Goal: Task Accomplishment & Management: Manage account settings

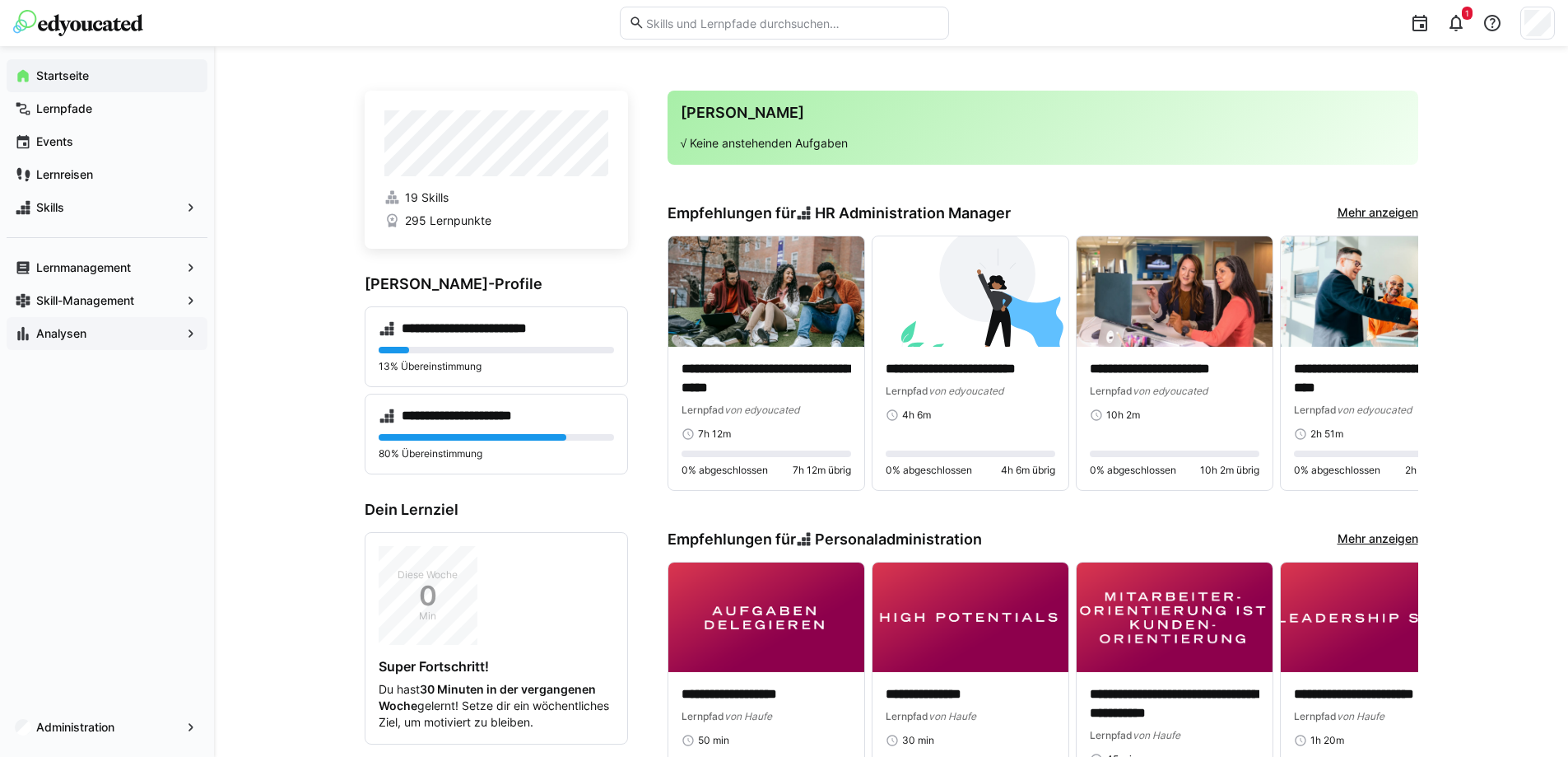
click at [104, 336] on span "Analysen" at bounding box center [106, 333] width 146 height 16
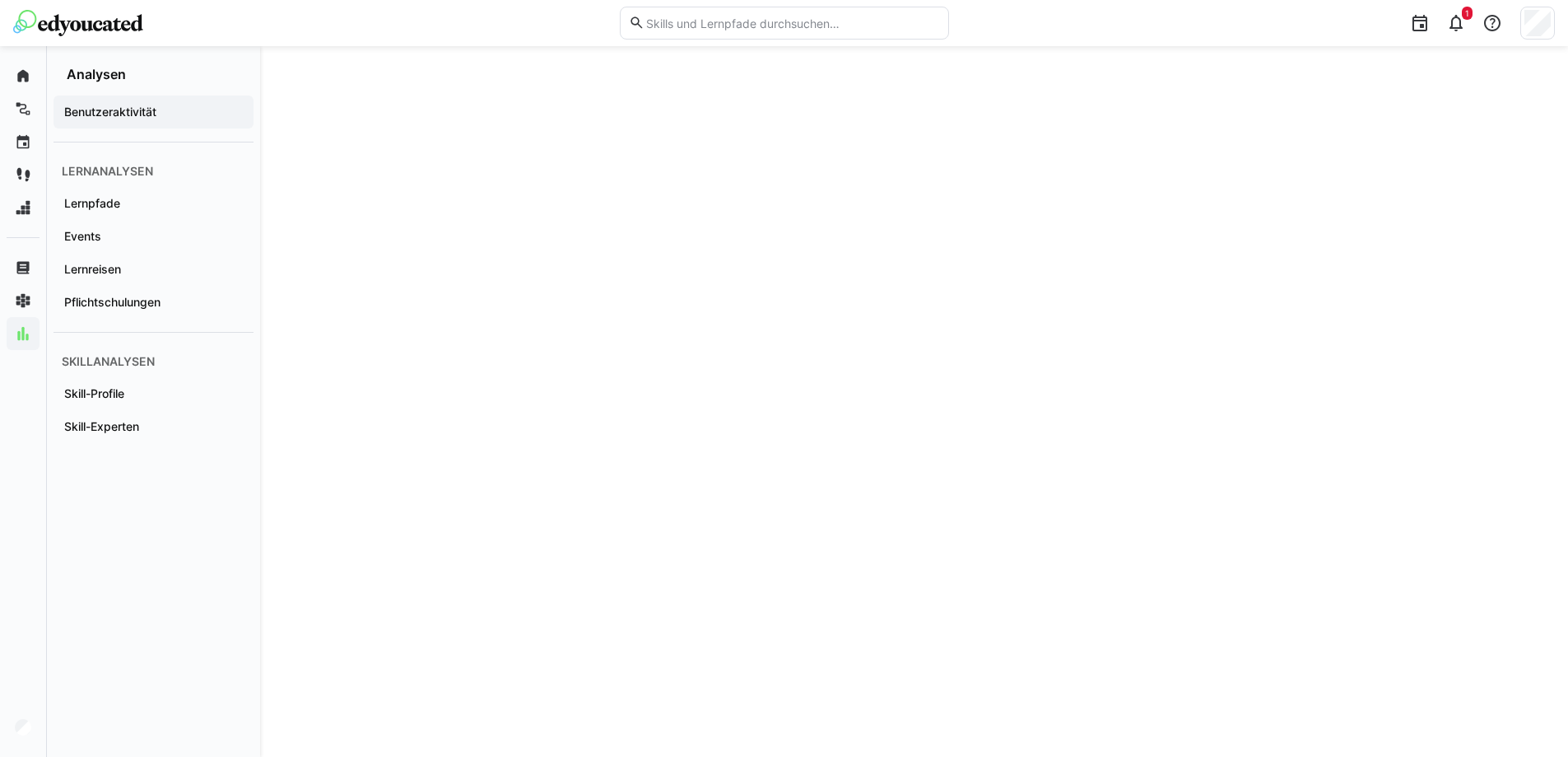
scroll to position [2306, 0]
click at [0, 0] on app-navigation-label "Pflichtschulungen" at bounding box center [0, 0] width 0 height 0
click at [1455, 31] on eds-icon at bounding box center [1456, 23] width 20 height 20
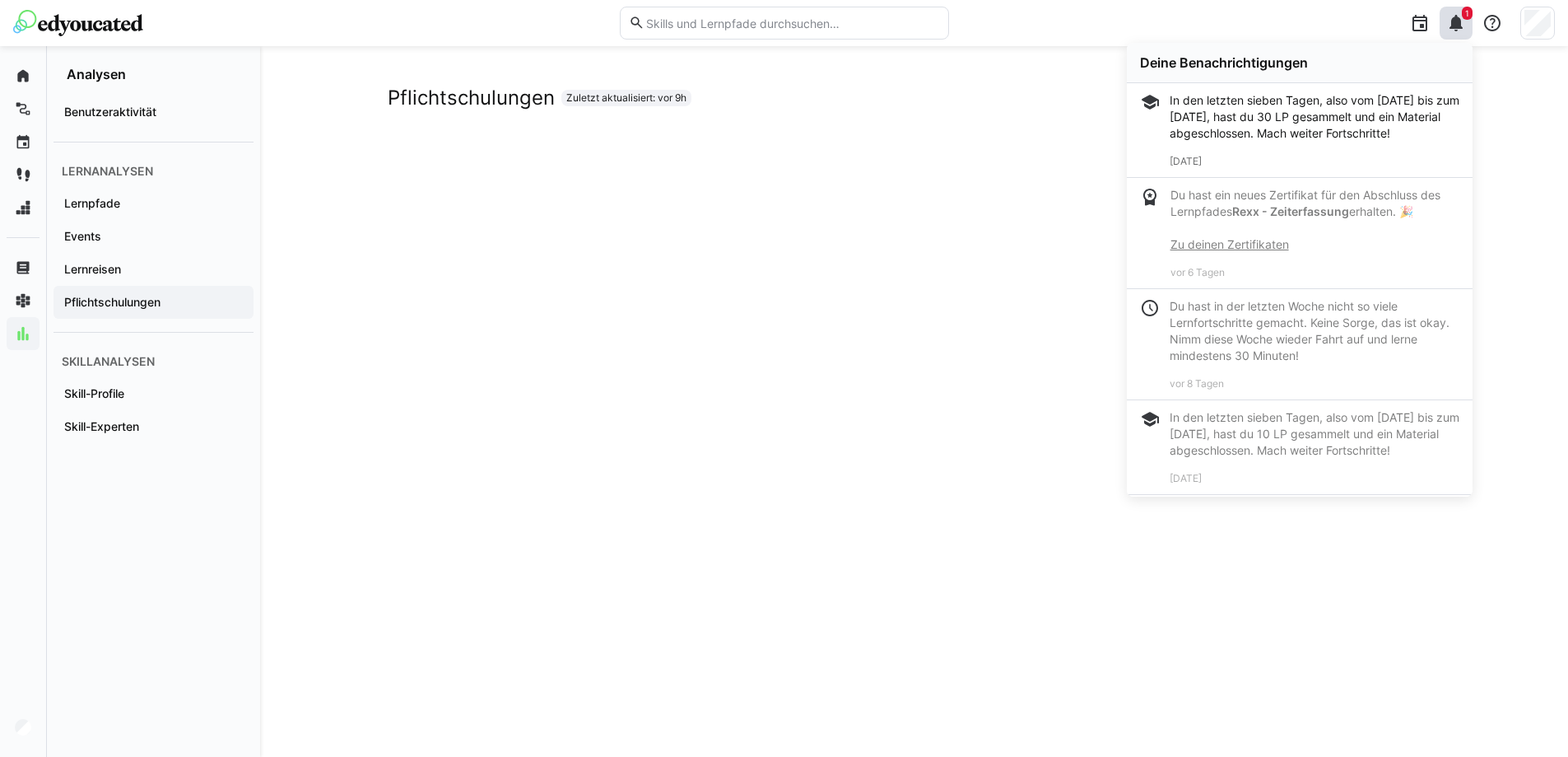
click at [1528, 95] on div "Pflichtschulungen Zuletzt aktualisiert: vor 9h" at bounding box center [913, 714] width 1308 height 1336
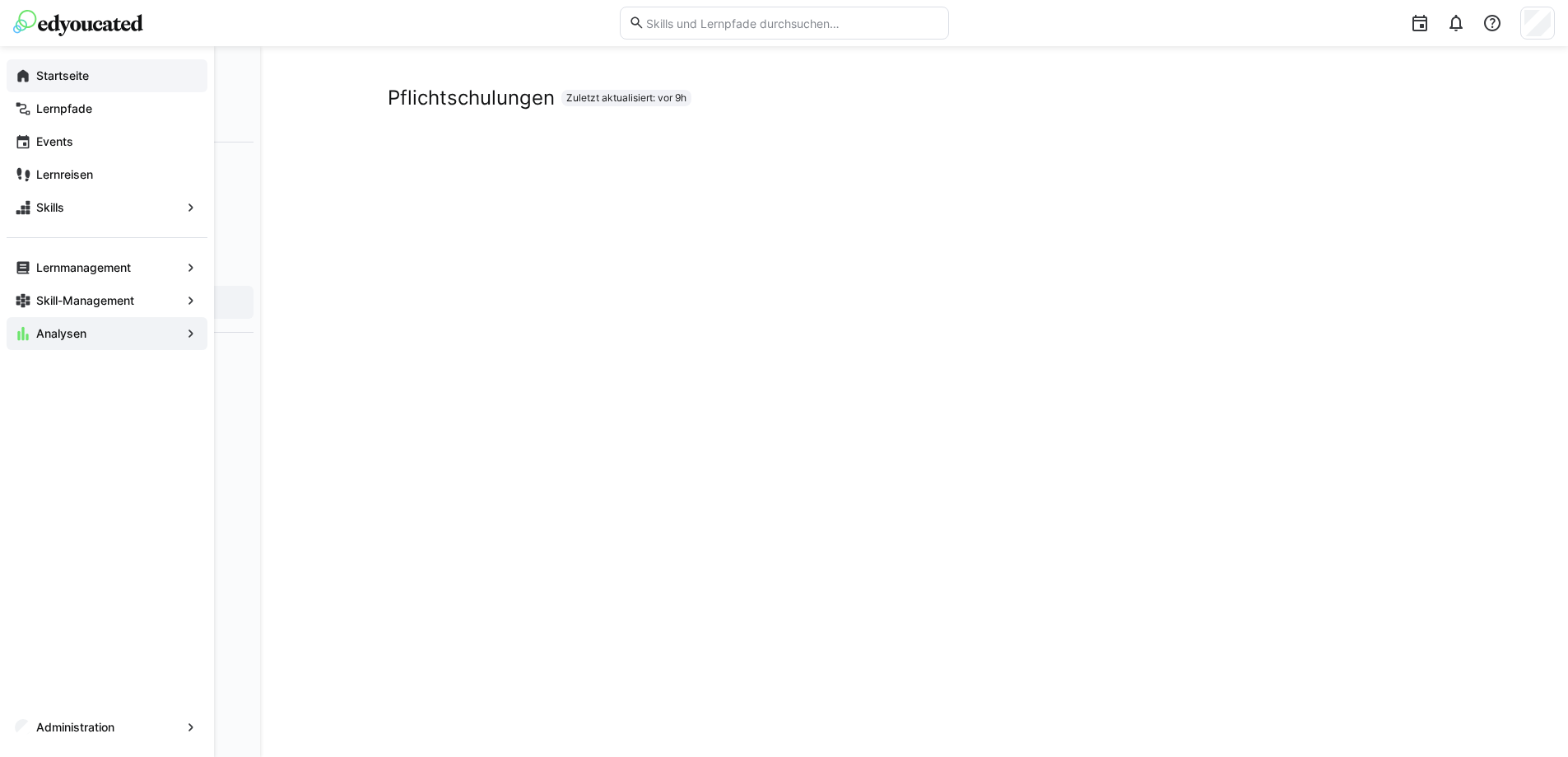
click at [27, 83] on eds-icon at bounding box center [23, 76] width 16 height 16
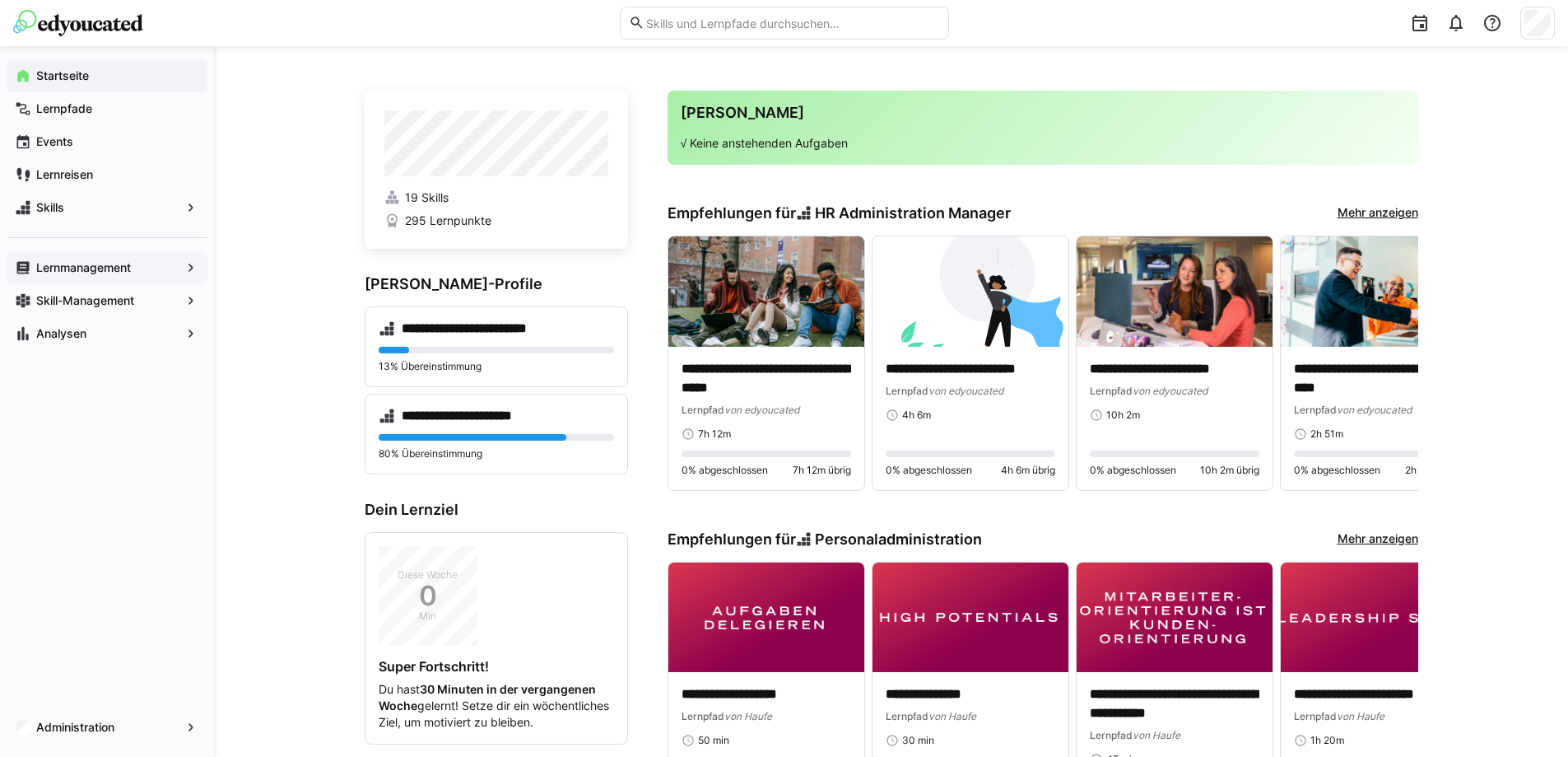
click at [0, 0] on app-navigation-label "Lernmanagement" at bounding box center [0, 0] width 0 height 0
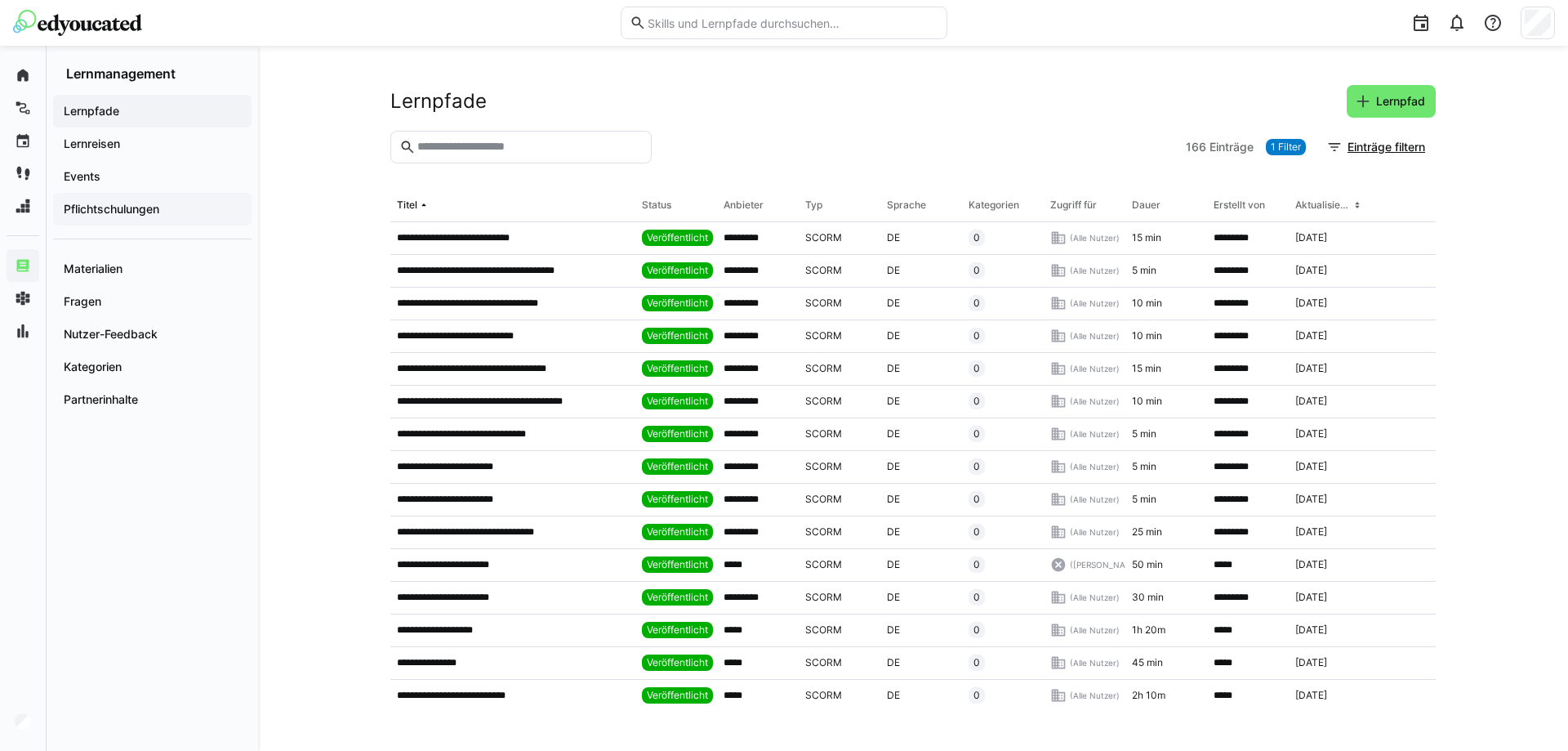
click at [115, 216] on span "Pflichtschulungen" at bounding box center [153, 209] width 182 height 16
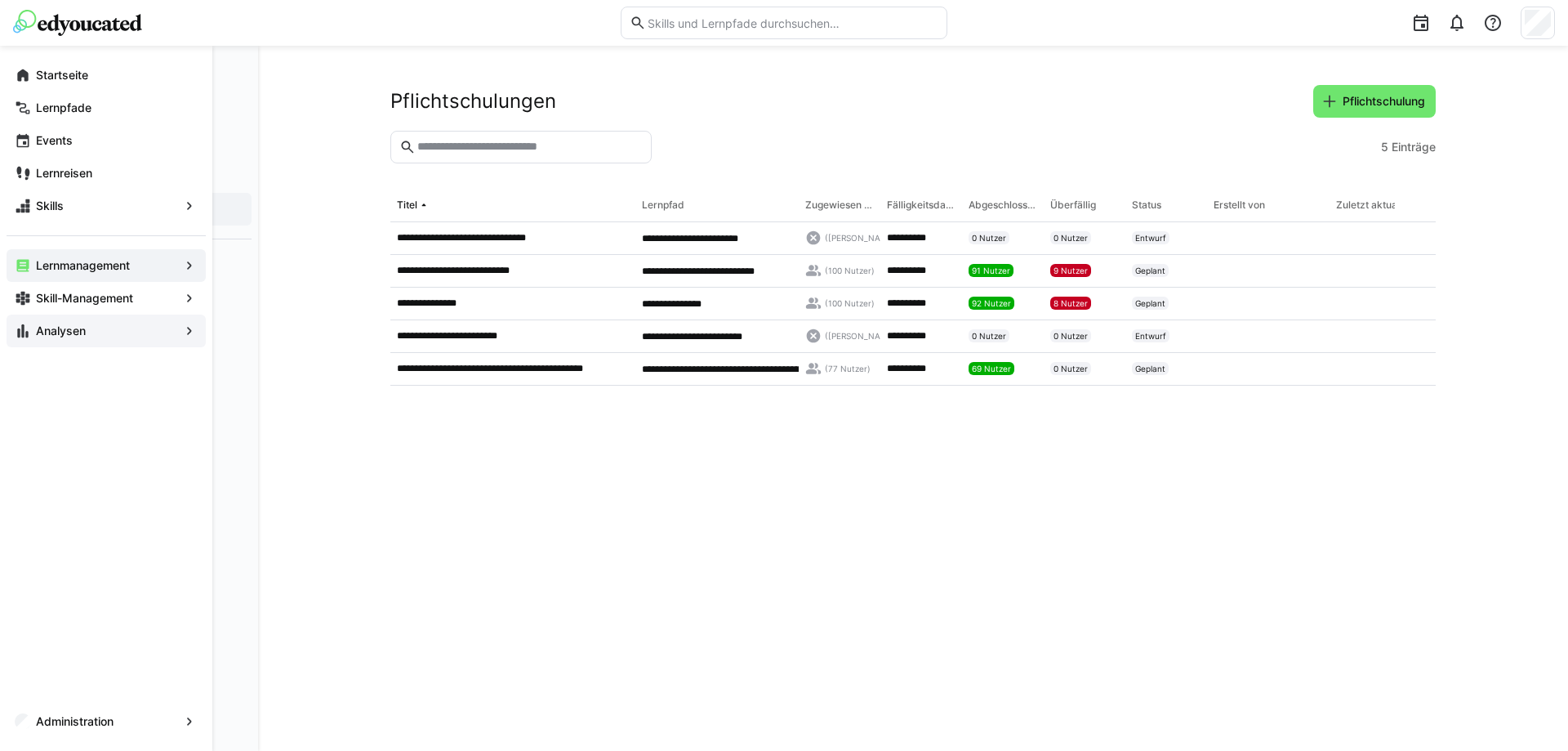
click at [23, 329] on eds-icon at bounding box center [23, 330] width 16 height 16
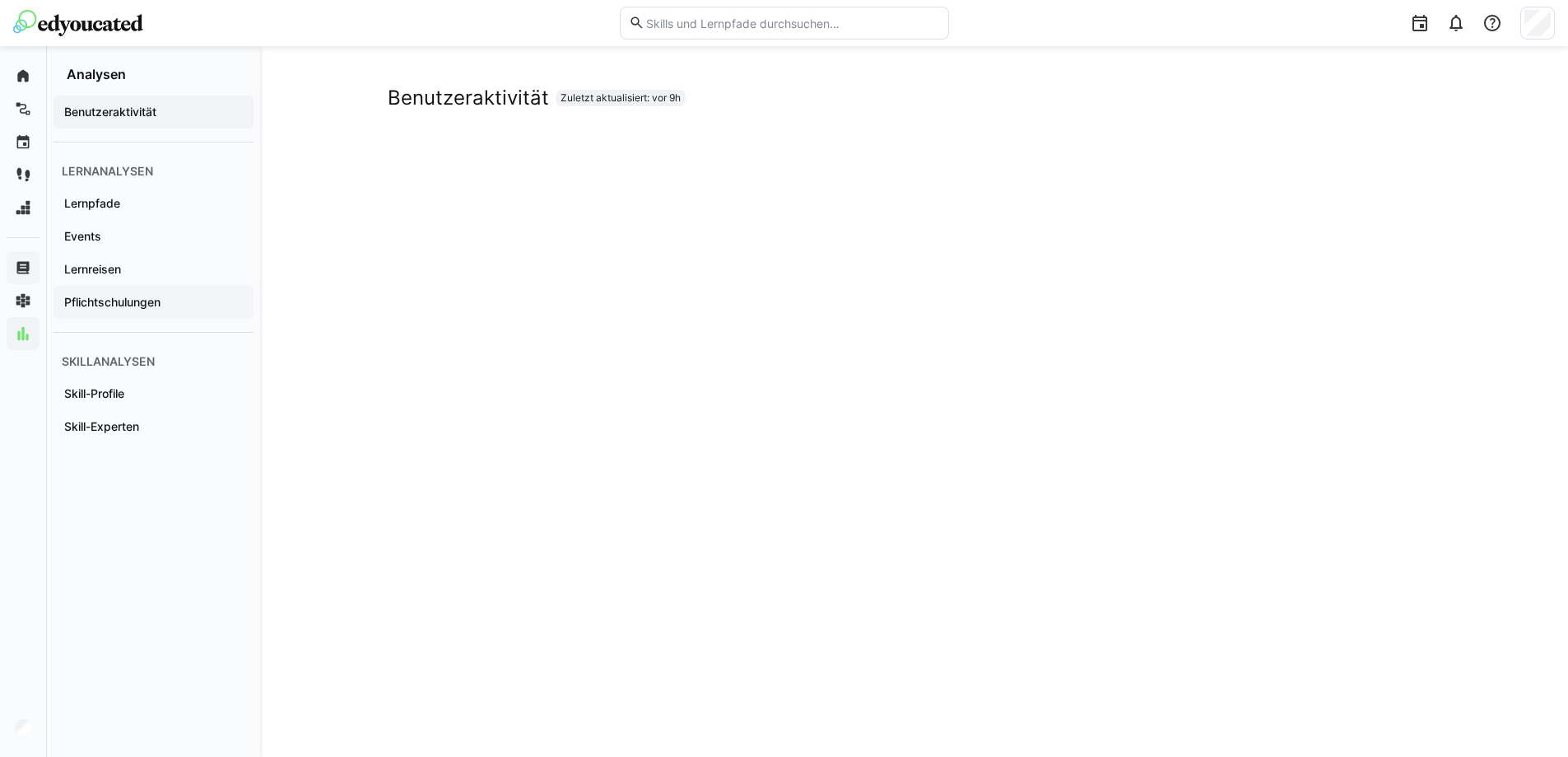
click at [0, 0] on app-navigation-label "Pflichtschulungen" at bounding box center [0, 0] width 0 height 0
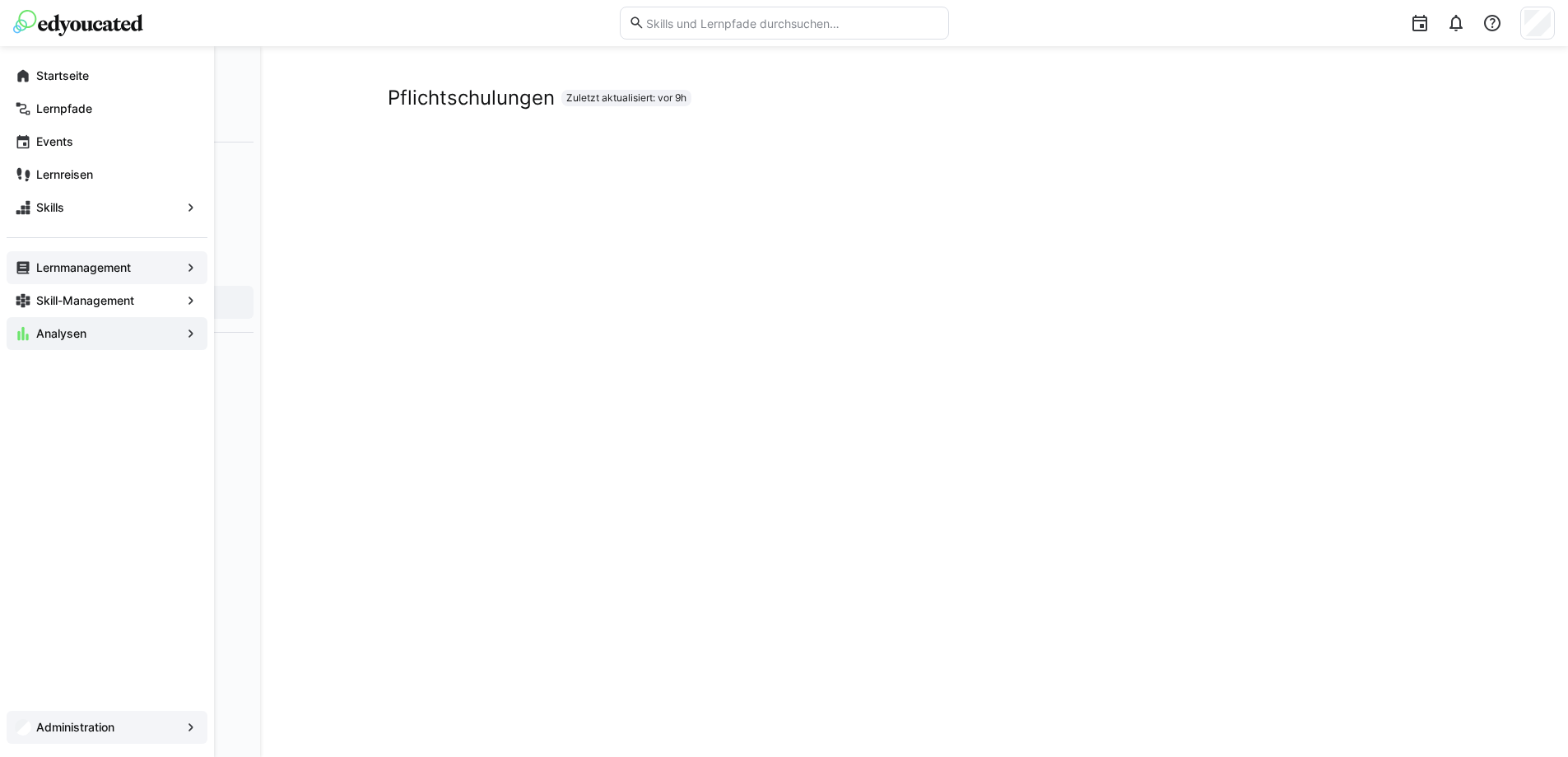
click at [32, 717] on div "Administration" at bounding box center [107, 727] width 201 height 32
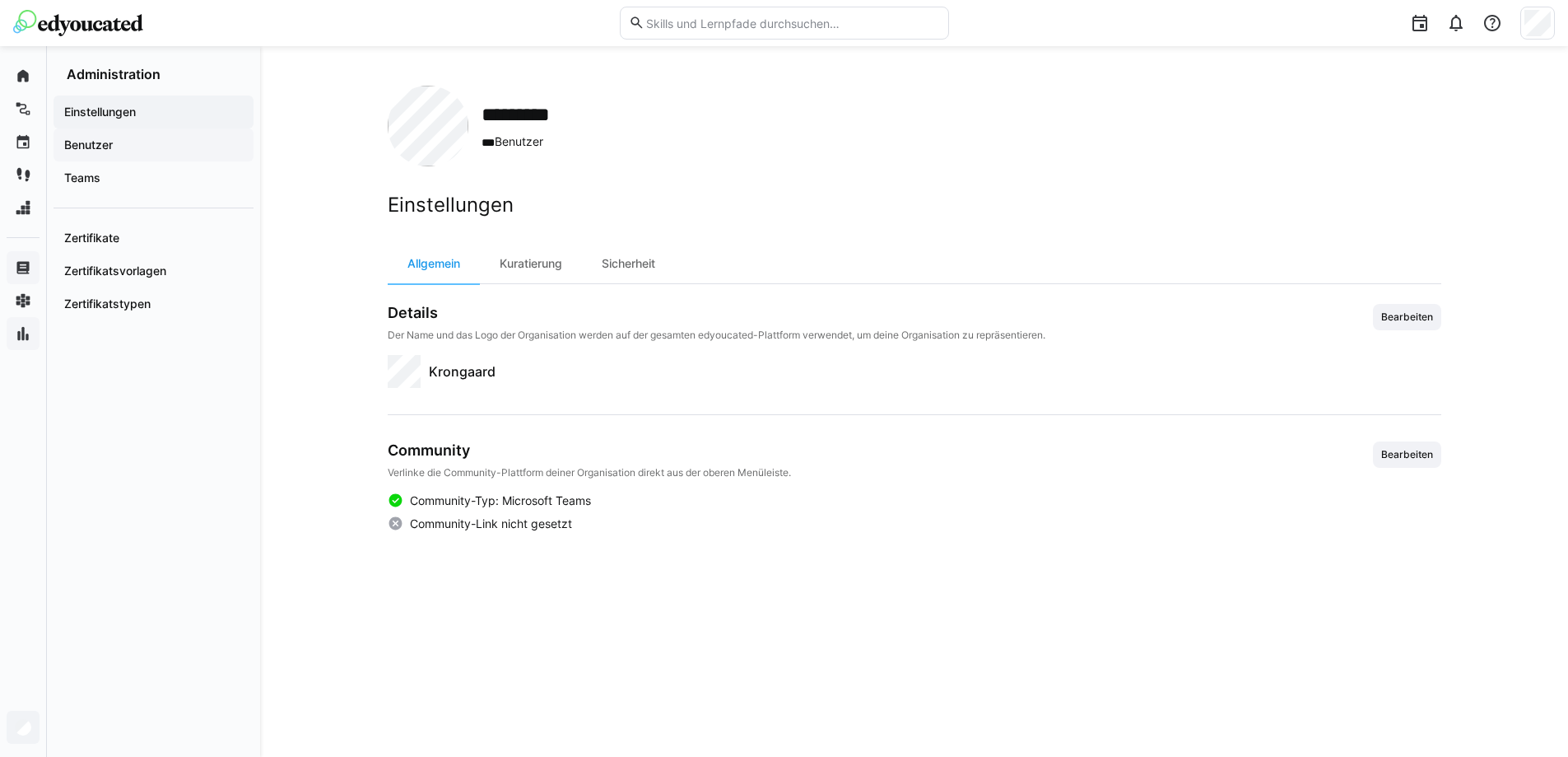
click at [0, 0] on app-navigation-label "Benutzer" at bounding box center [0, 0] width 0 height 0
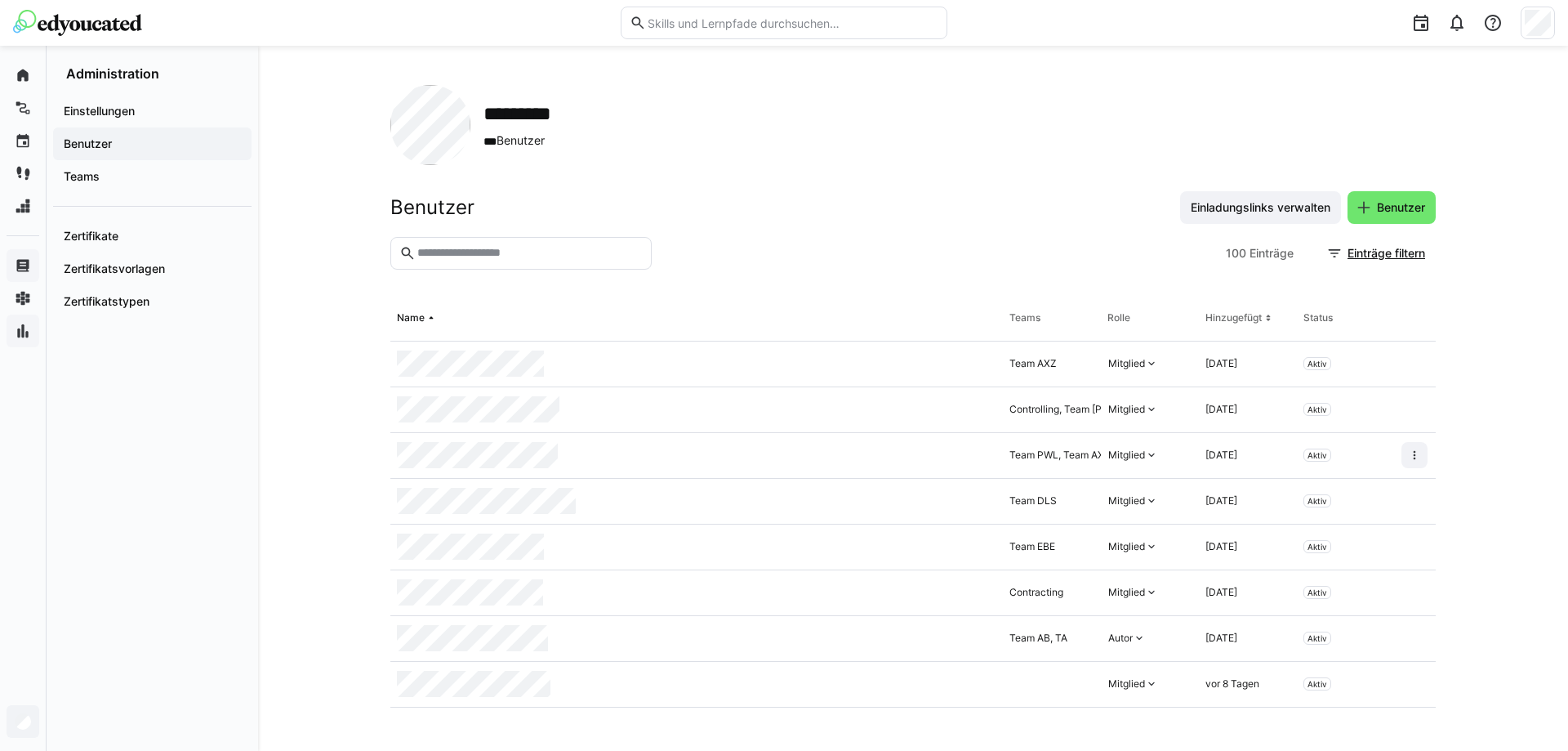
scroll to position [163, 0]
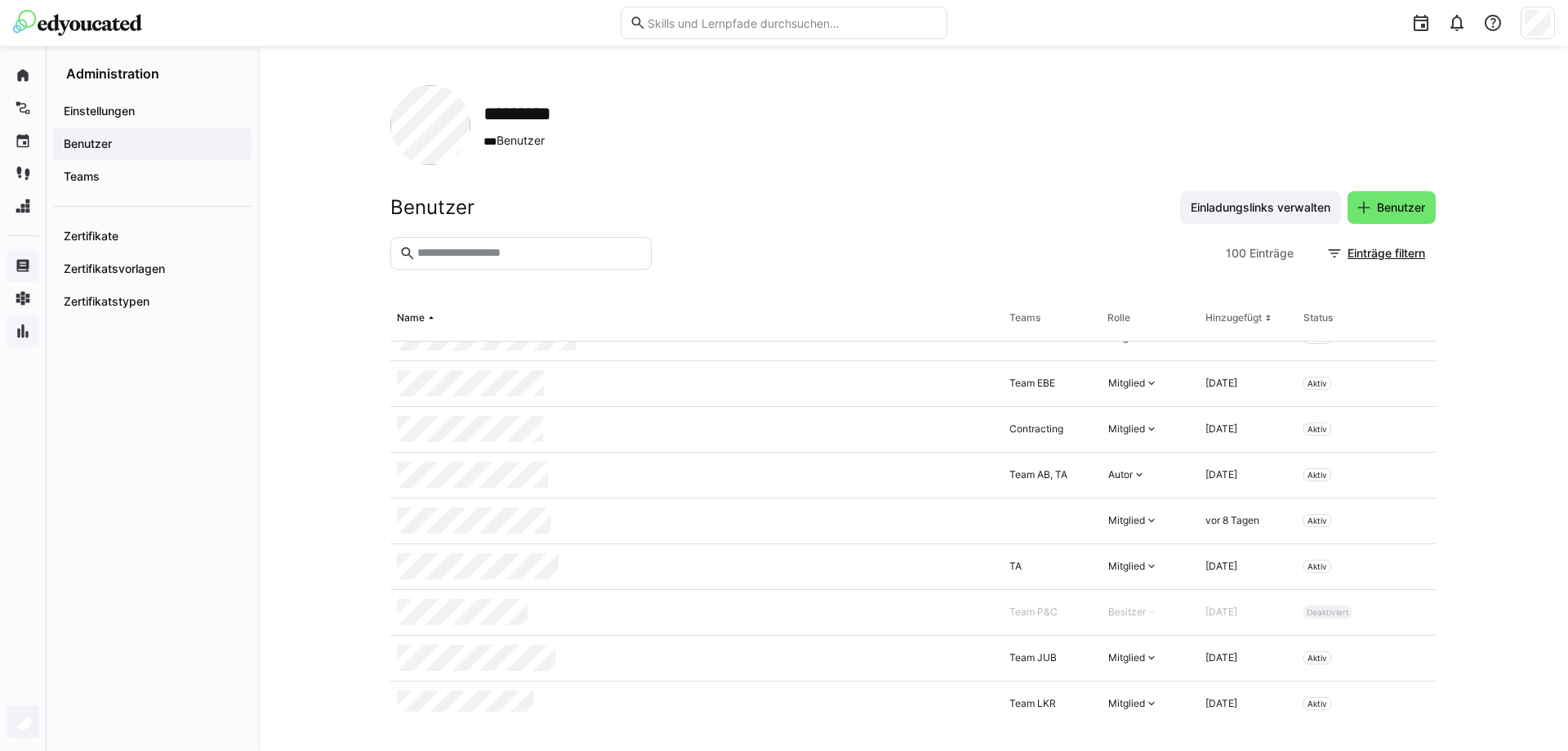
click at [1016, 320] on div "Teams" at bounding box center [1025, 318] width 31 height 13
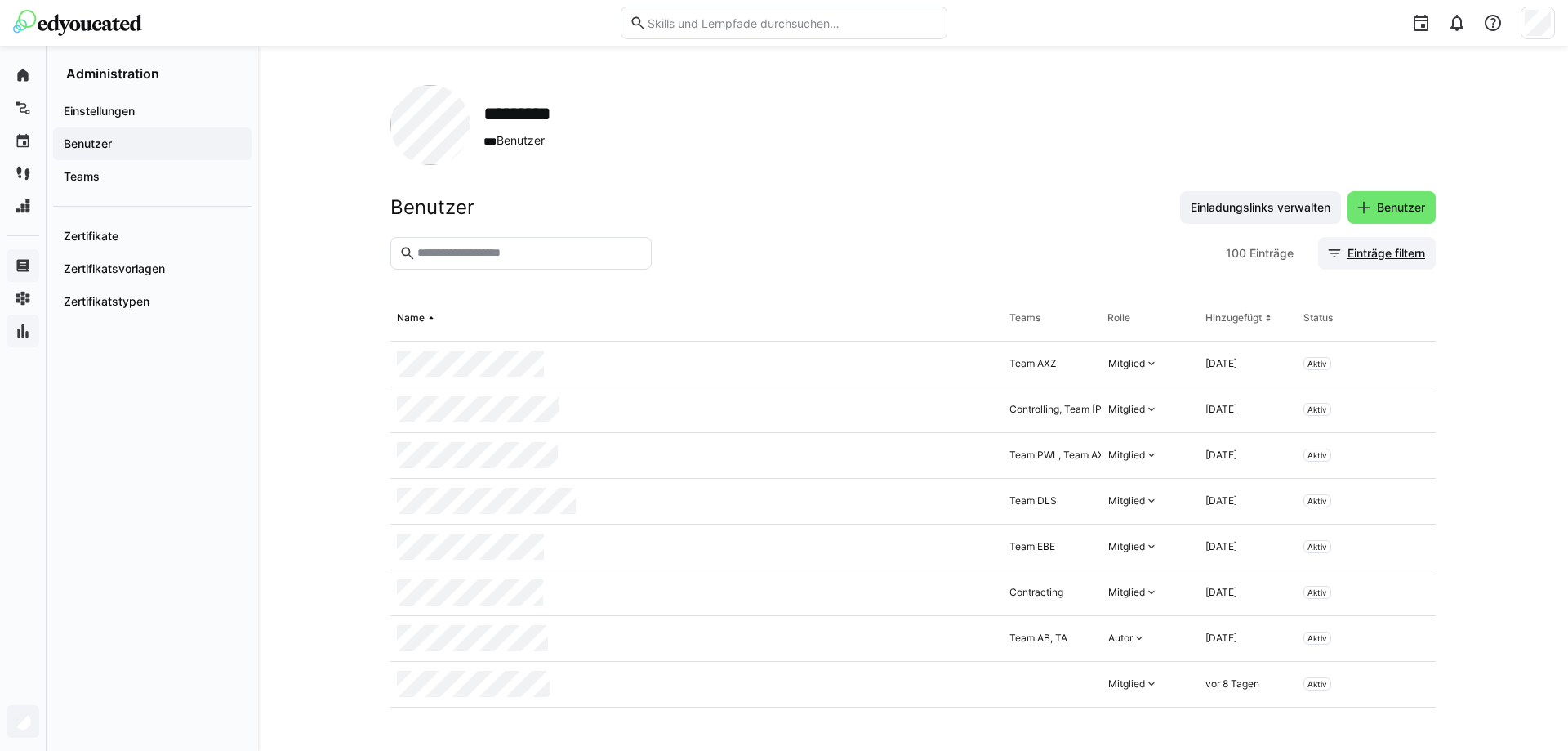
click at [1370, 259] on span "Einträge filtern" at bounding box center [1386, 253] width 82 height 16
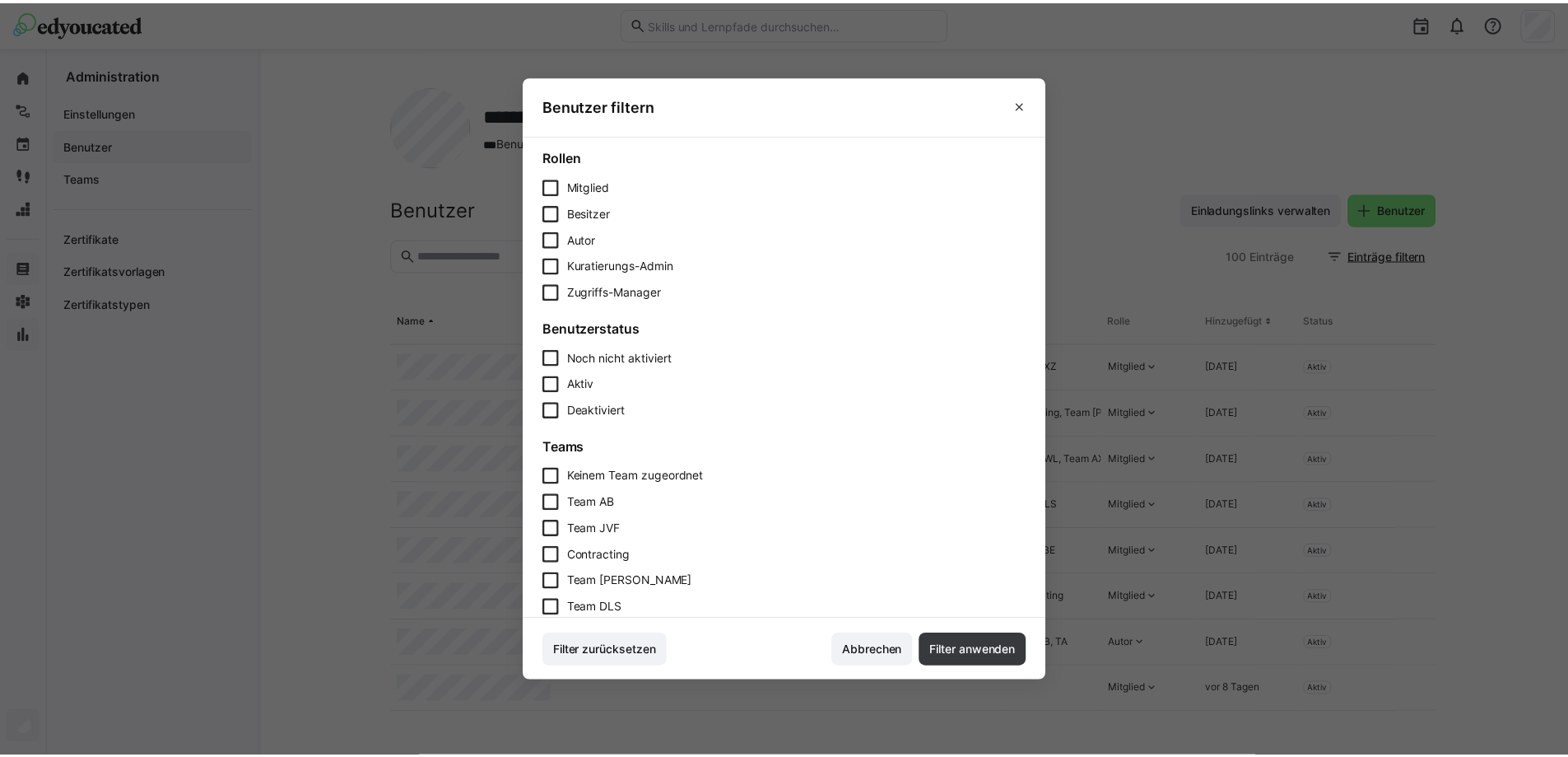
scroll to position [164, 0]
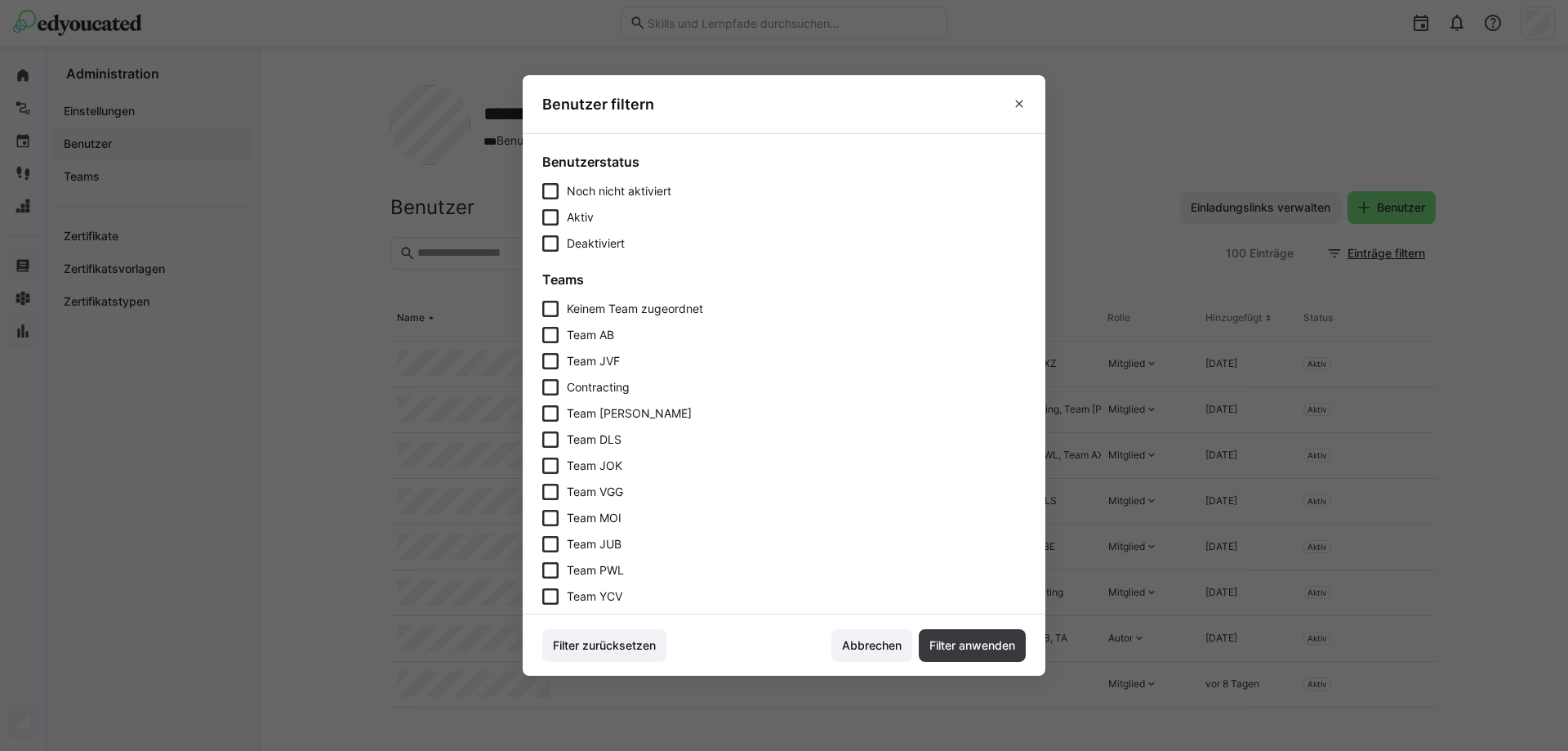
click at [671, 303] on span "Keinem Team zugeordnet" at bounding box center [635, 308] width 137 height 16
click at [1002, 645] on span "Filter anwenden" at bounding box center [973, 645] width 91 height 16
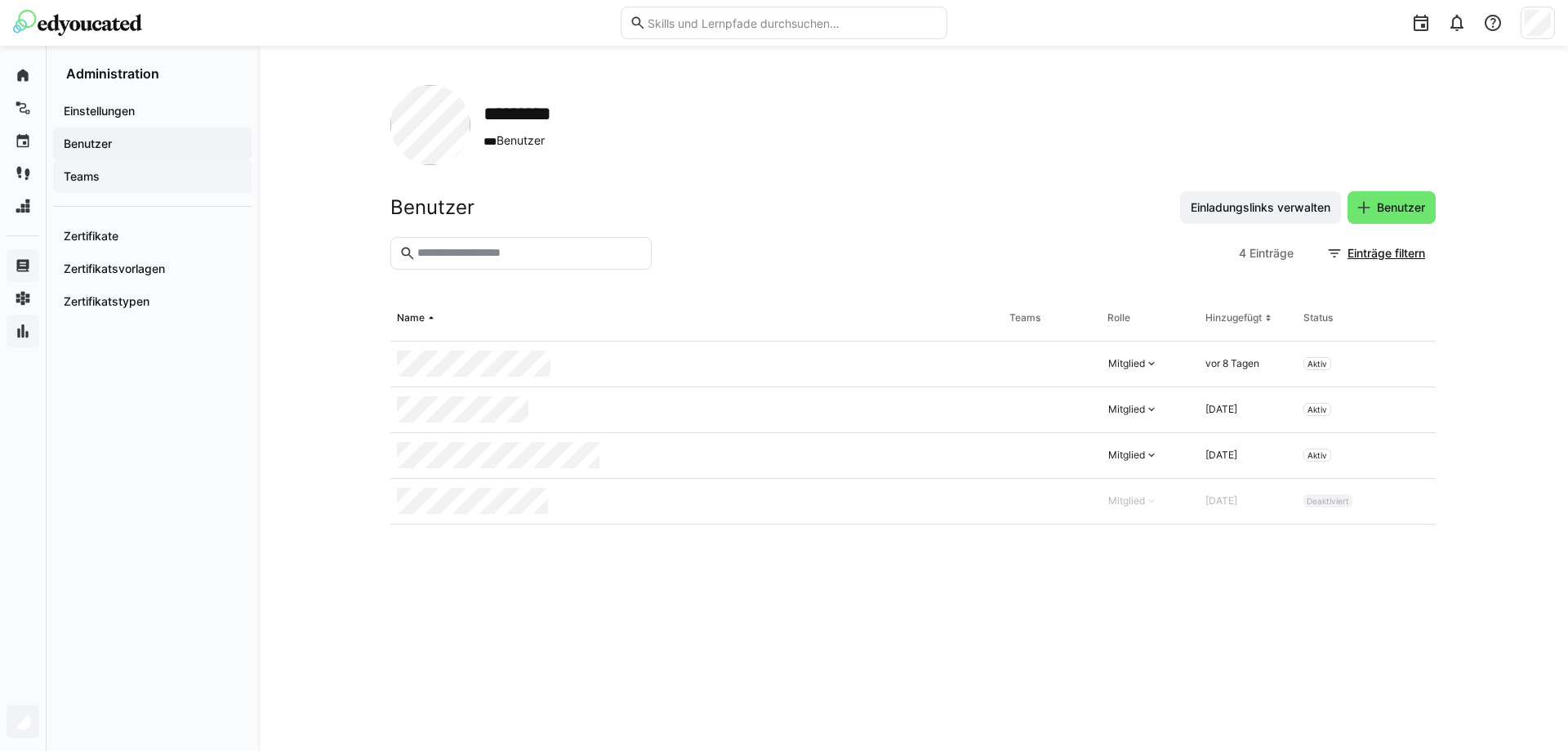
click at [0, 0] on app-navigation-label "Teams" at bounding box center [0, 0] width 0 height 0
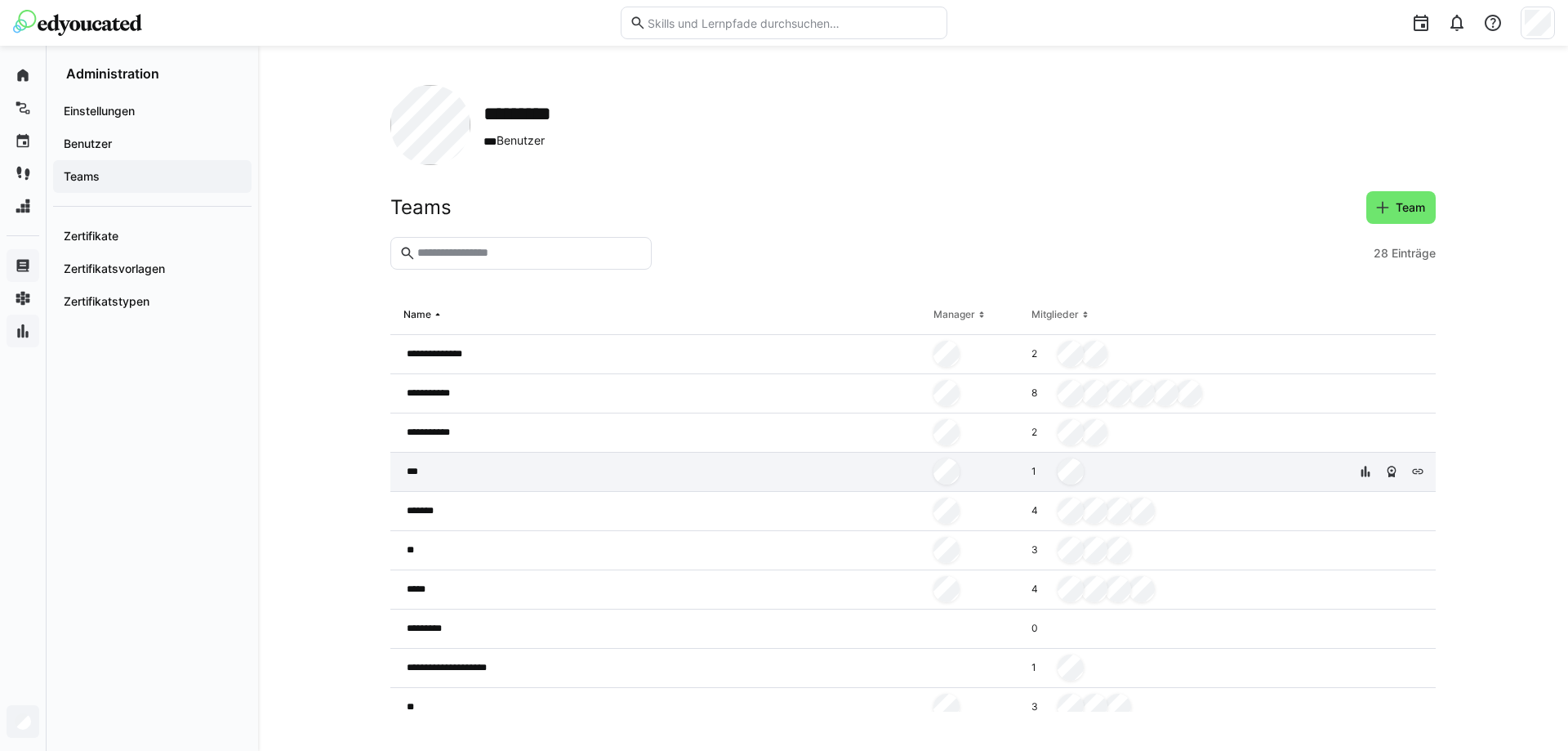
click at [435, 473] on div "***" at bounding box center [659, 471] width 537 height 39
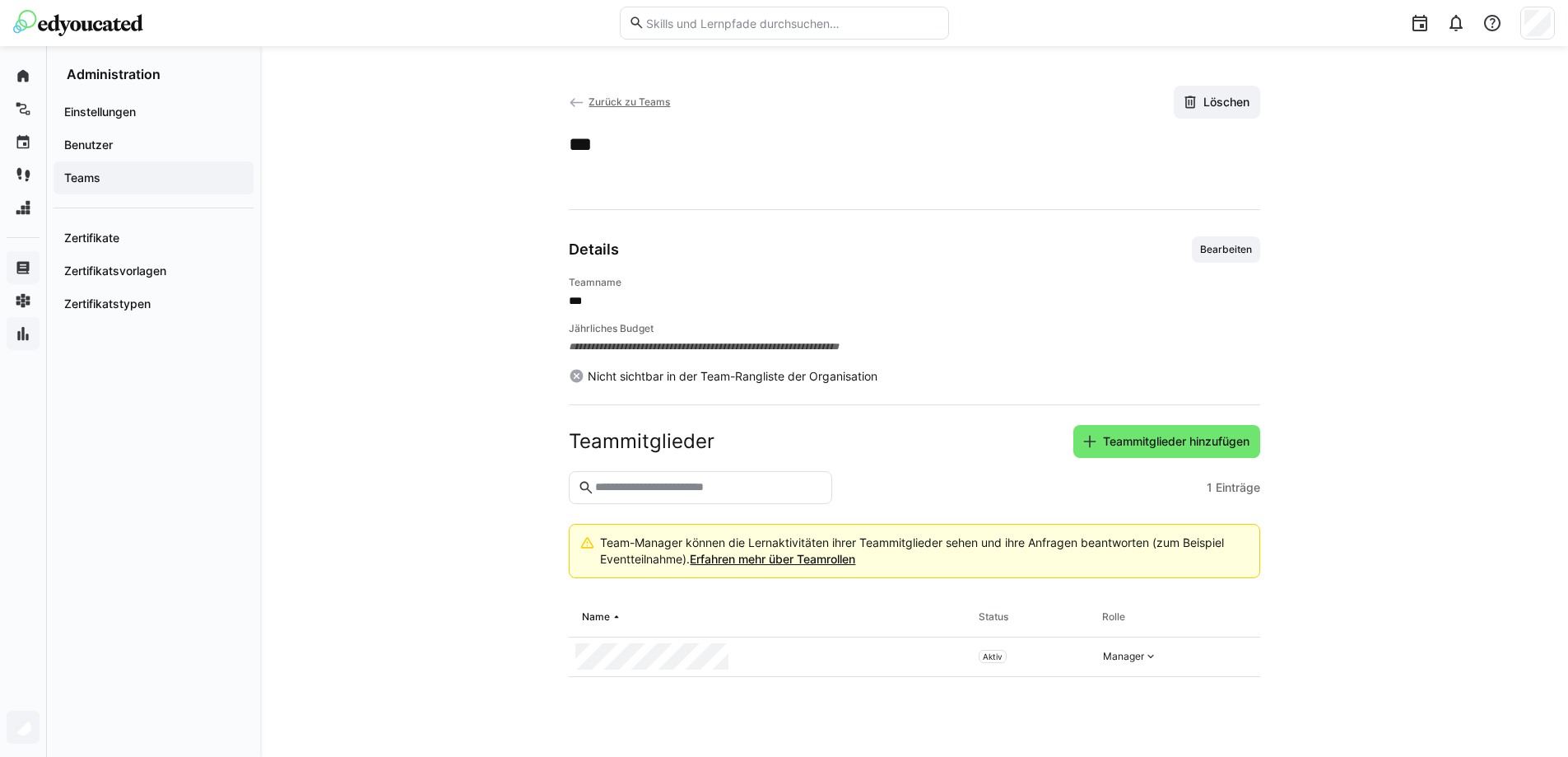
click at [788, 477] on eds-input at bounding box center [700, 487] width 264 height 32
click at [735, 486] on input "text" at bounding box center [708, 487] width 229 height 15
type input "*"
click at [1149, 460] on header "Teammitglieder Teammitglieder hinzufügen" at bounding box center [914, 448] width 692 height 46
click at [1150, 448] on span "Teammitglieder hinzufügen" at bounding box center [1176, 441] width 152 height 16
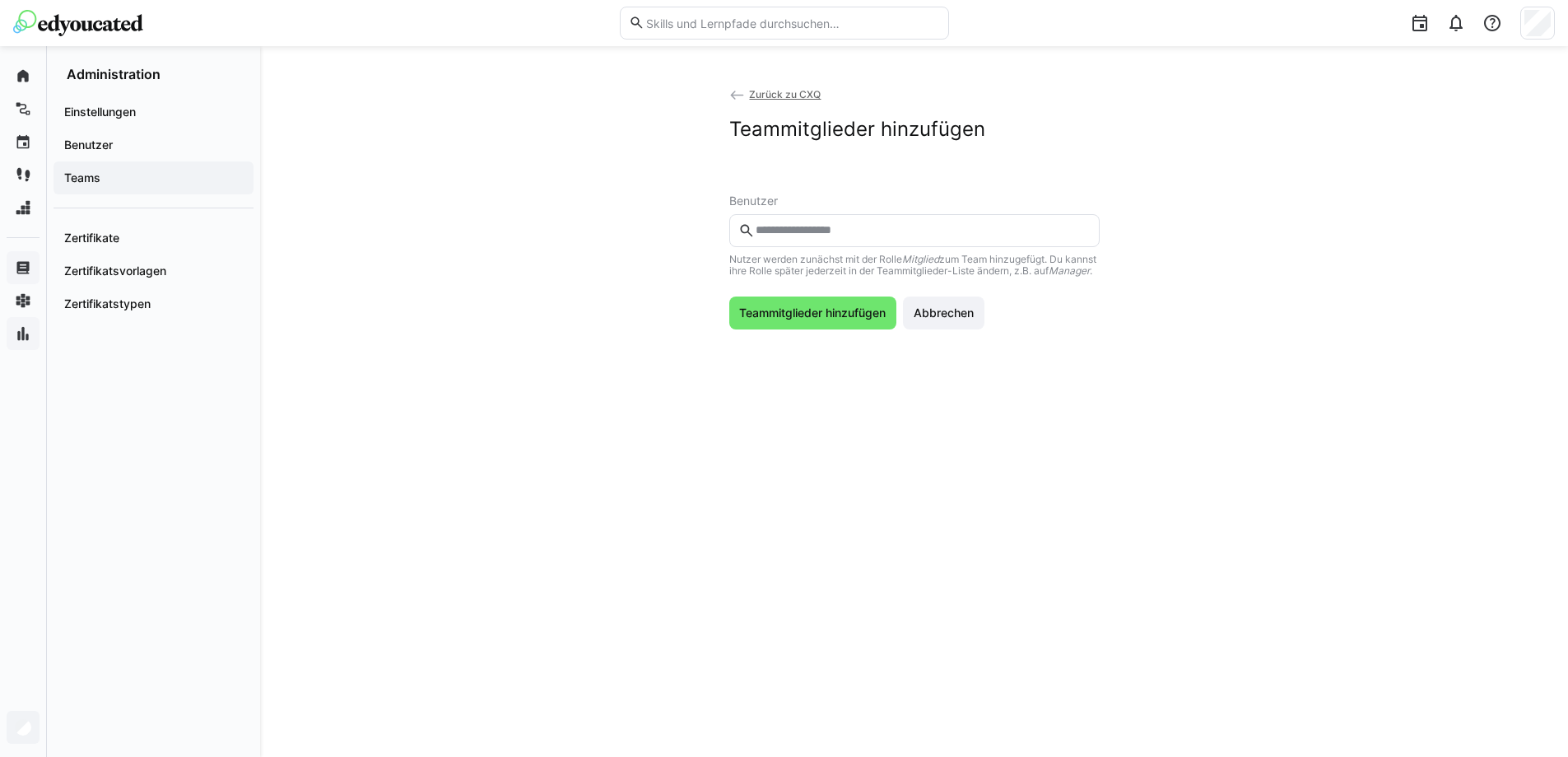
click at [829, 226] on input "text" at bounding box center [922, 231] width 336 height 15
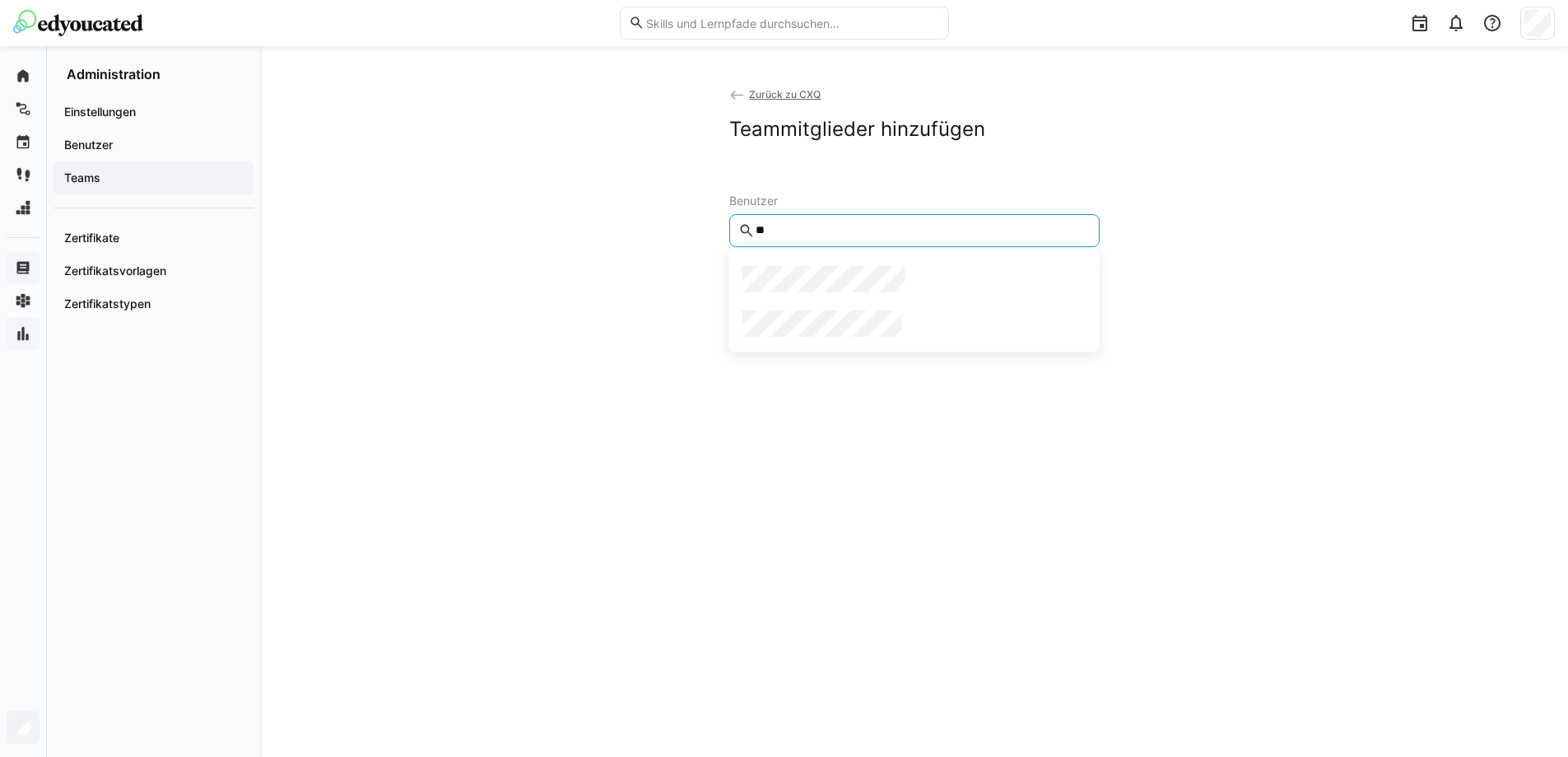
type input "*"
type input "****"
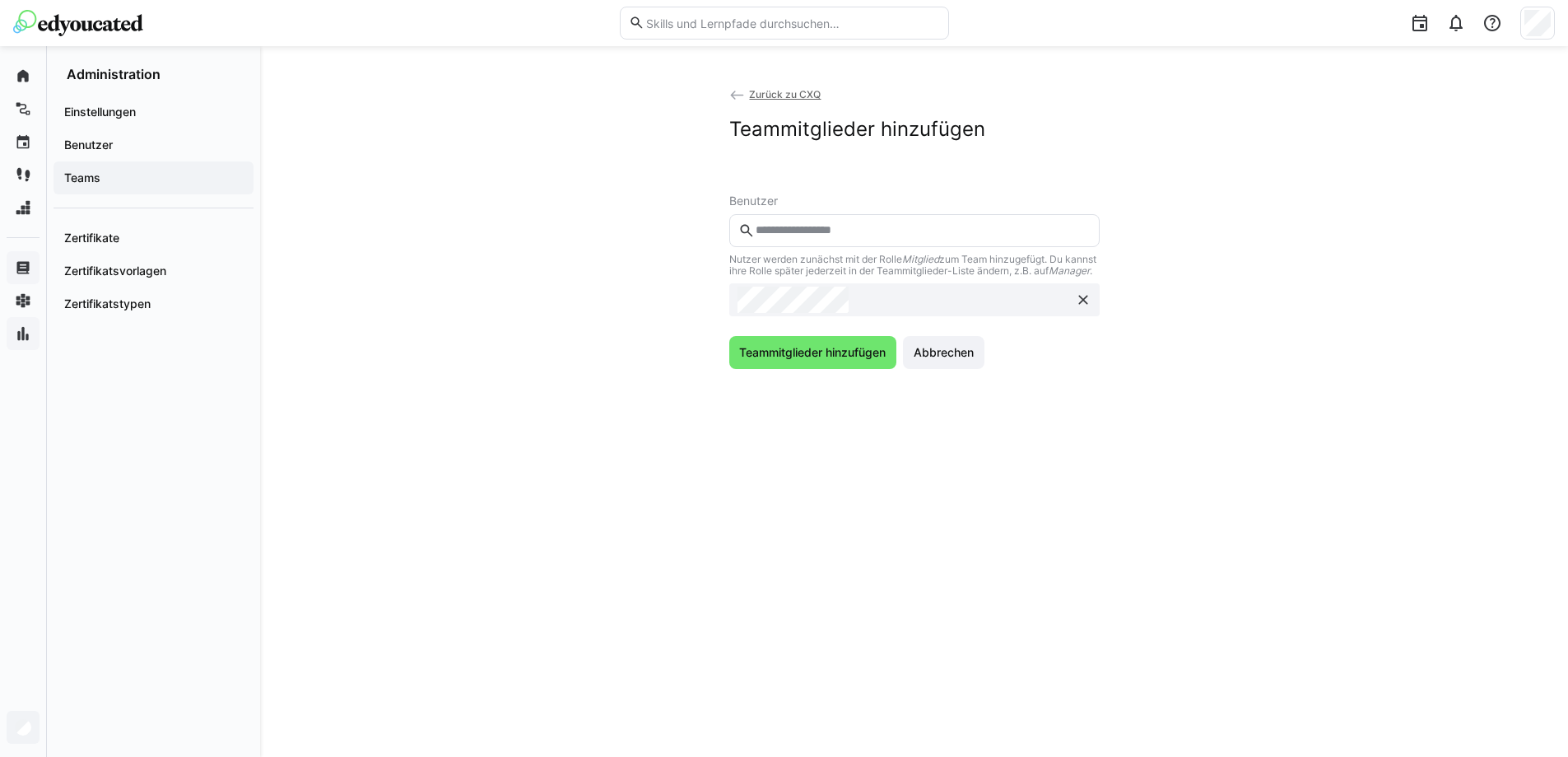
click at [840, 229] on input "text" at bounding box center [922, 231] width 336 height 15
type input "***"
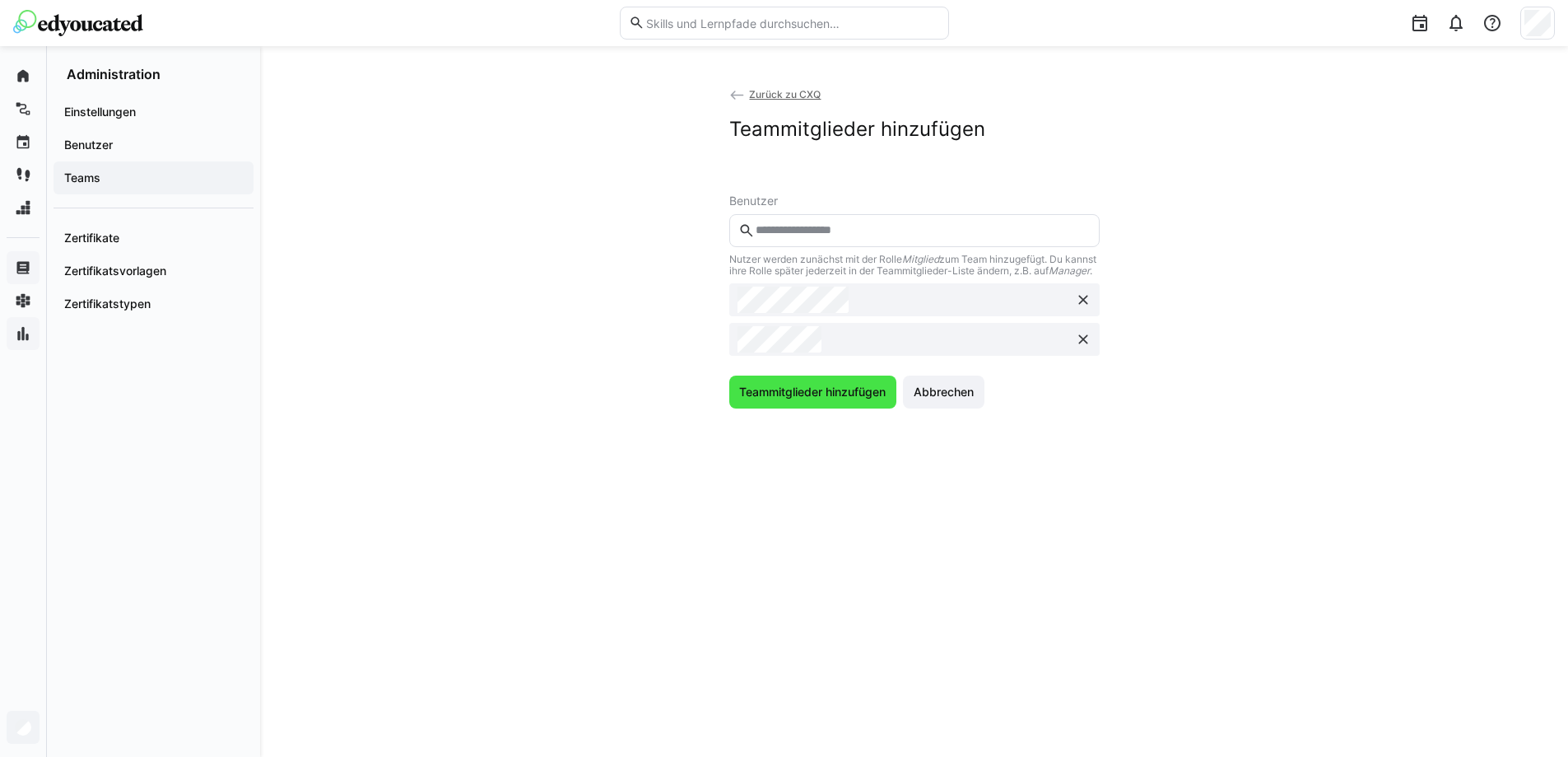
click at [798, 395] on span "Teammitglieder hinzufügen" at bounding box center [812, 392] width 152 height 16
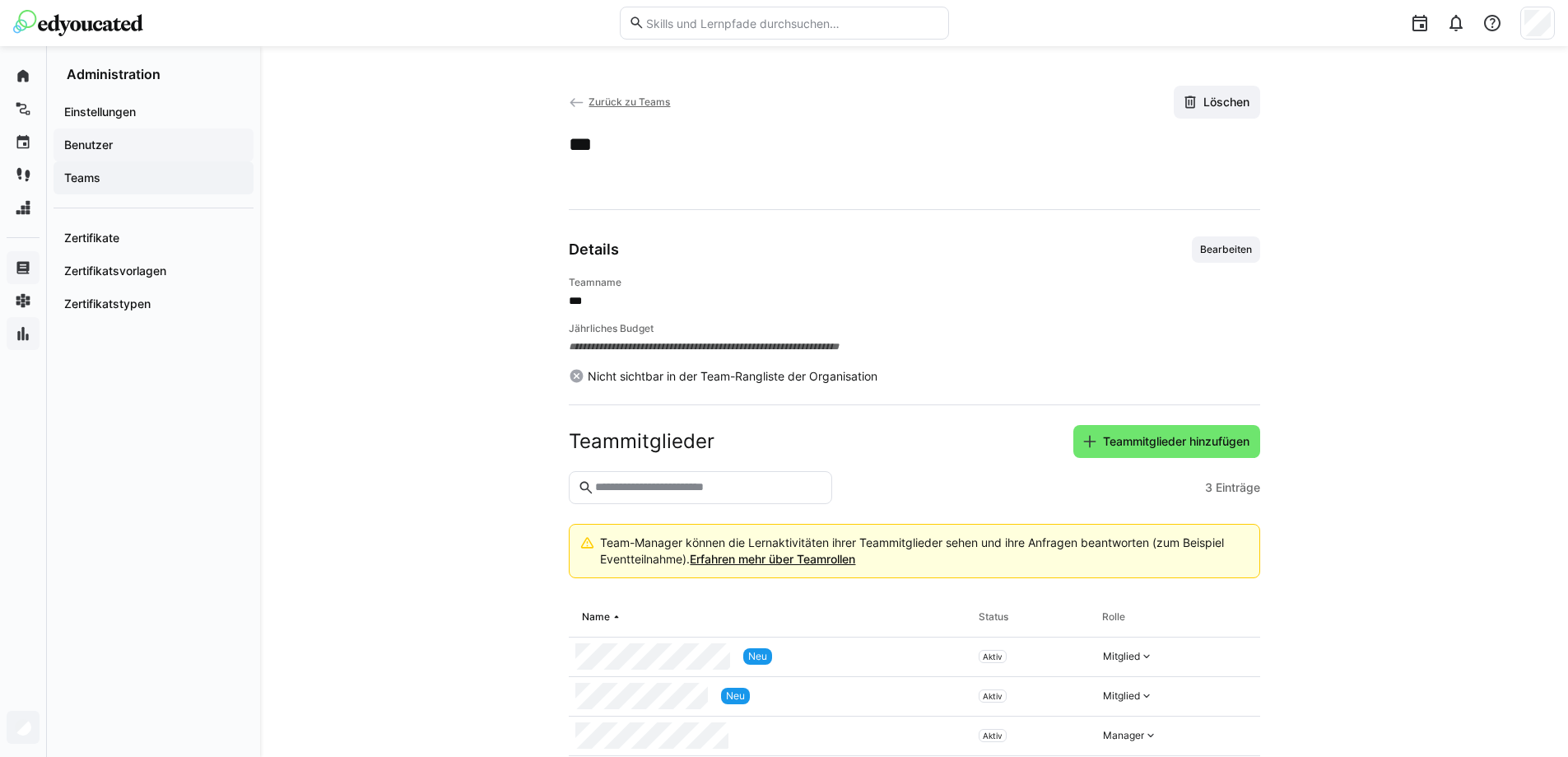
click at [116, 176] on span "Teams" at bounding box center [154, 178] width 183 height 16
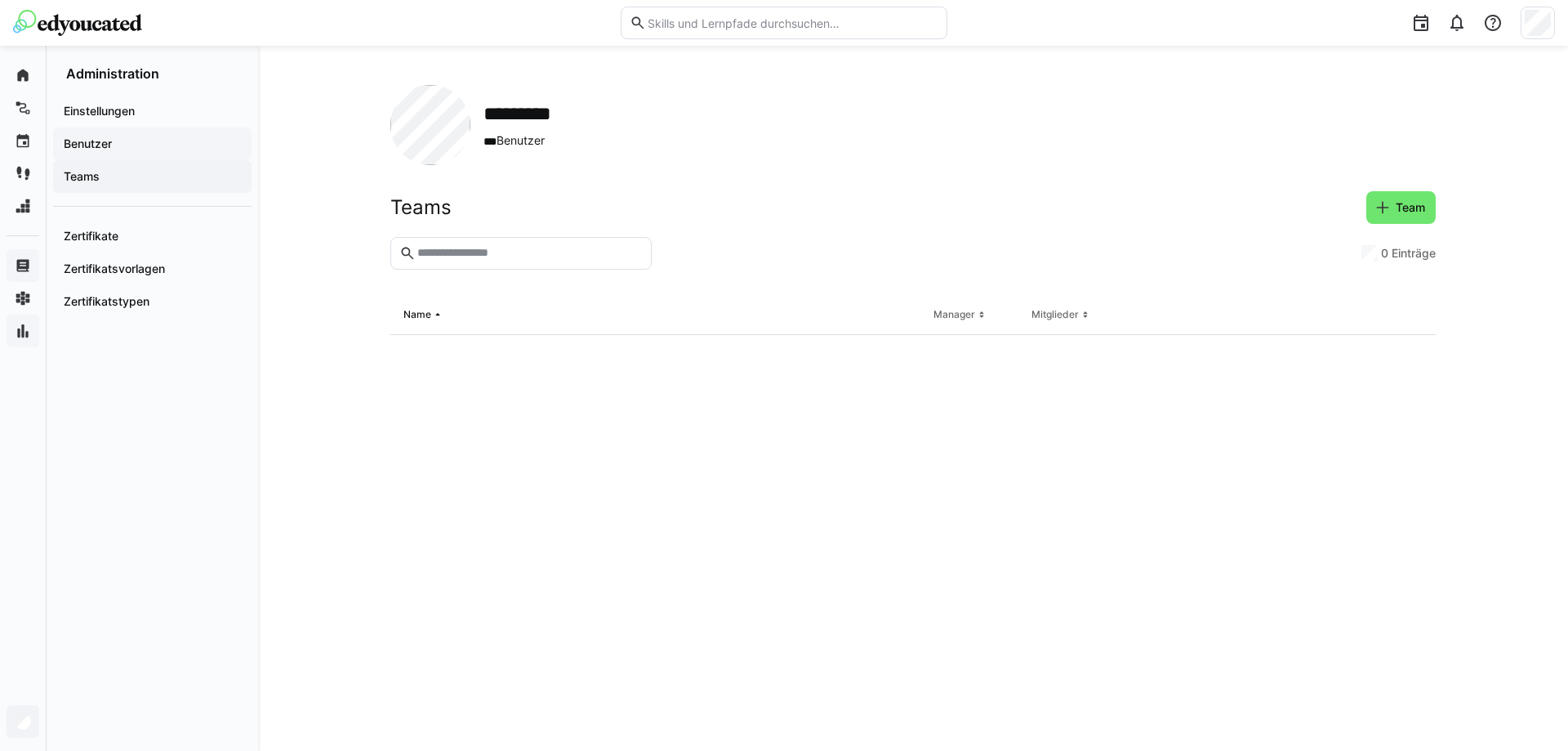
click at [115, 145] on span "Benutzer" at bounding box center [153, 143] width 182 height 16
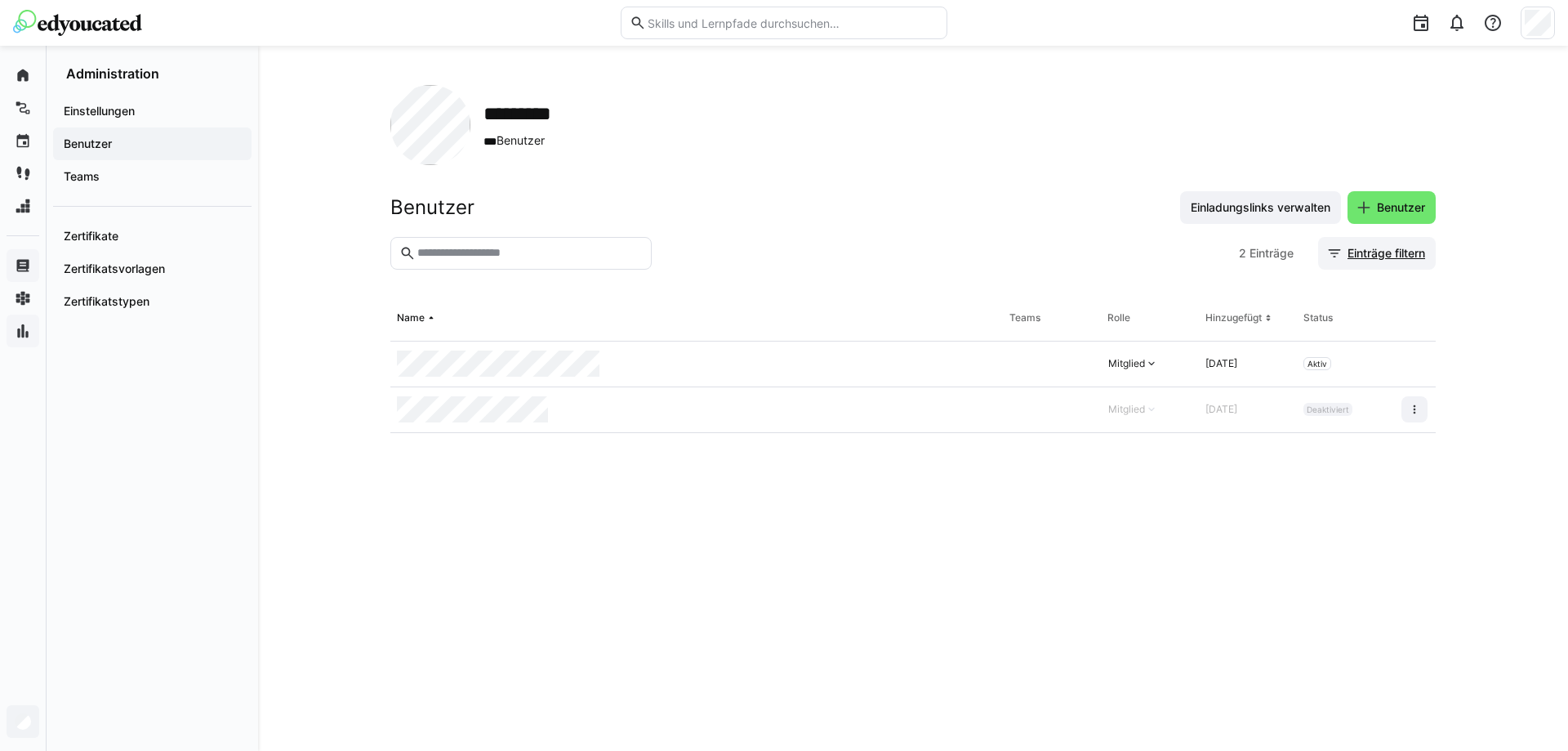
click at [1367, 248] on span "Einträge filtern" at bounding box center [1386, 253] width 82 height 16
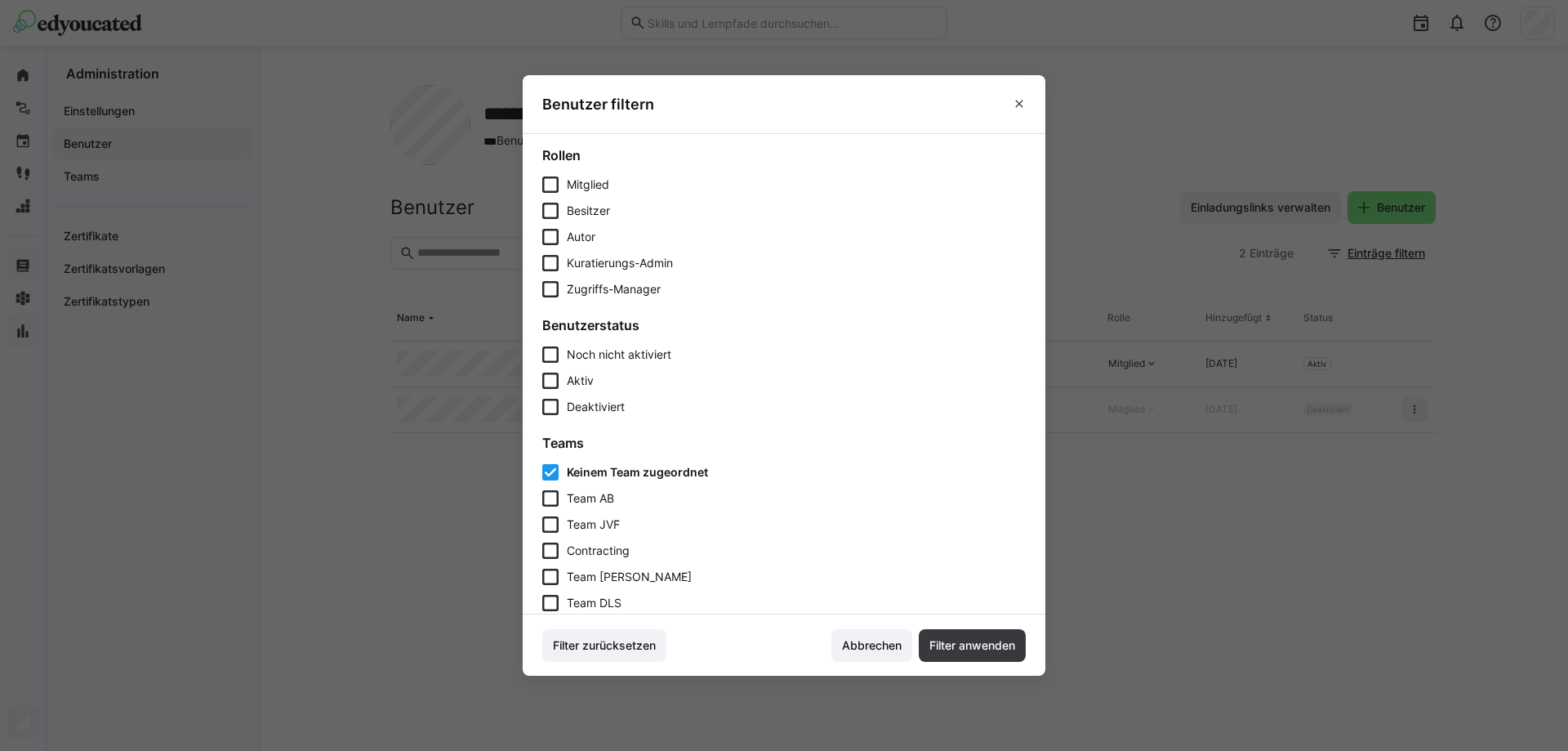
click at [593, 470] on span "Keinem Team zugeordnet" at bounding box center [637, 471] width 141 height 16
click at [599, 361] on span "Noch nicht aktiviert" at bounding box center [619, 354] width 104 height 14
click at [606, 354] on span "Noch nicht aktiviert" at bounding box center [621, 354] width 109 height 14
click at [642, 357] on span "Noch nicht aktiviert" at bounding box center [619, 354] width 104 height 14
click at [942, 634] on span "Filter anwenden" at bounding box center [972, 645] width 107 height 32
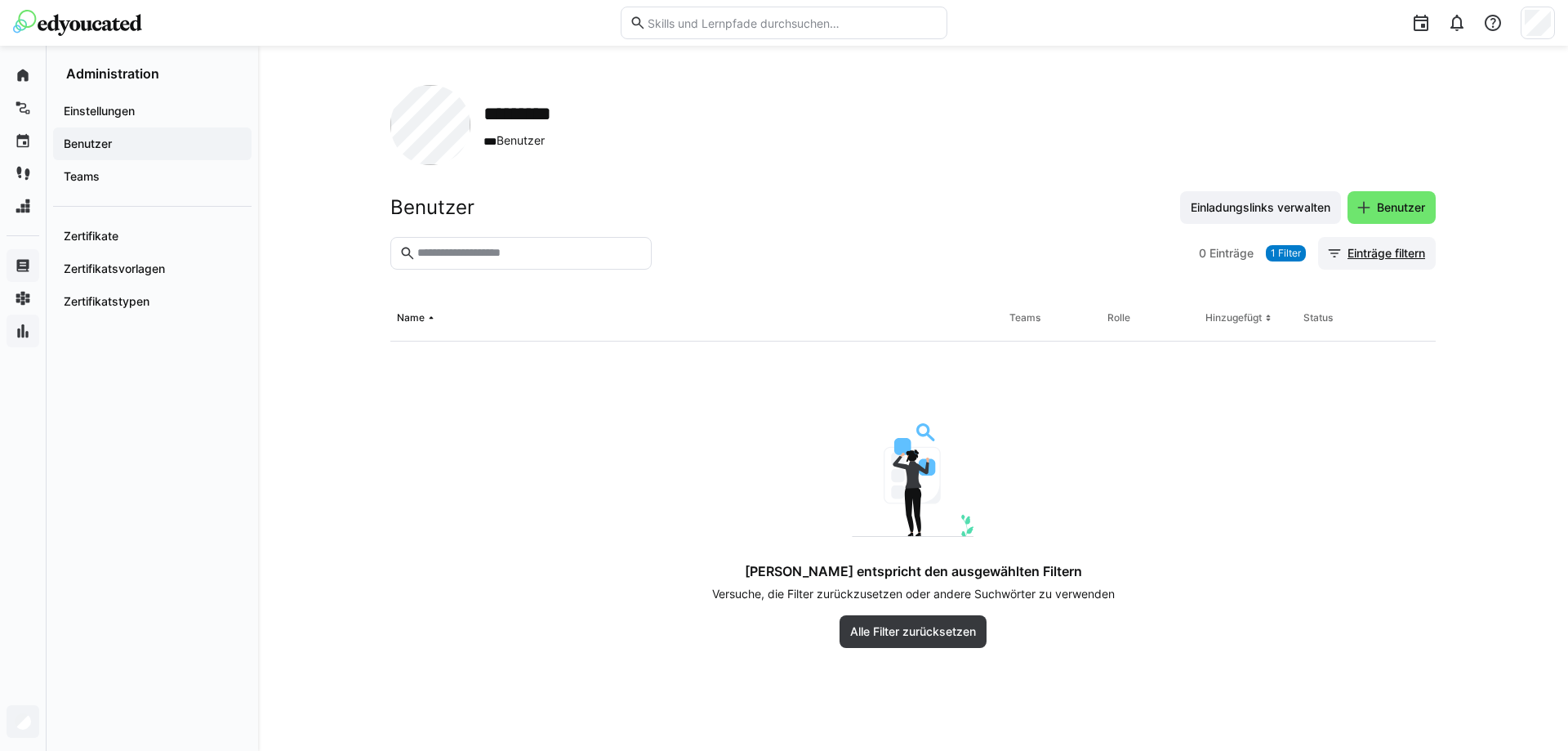
click at [1356, 253] on span "Einträge filtern" at bounding box center [1386, 253] width 82 height 16
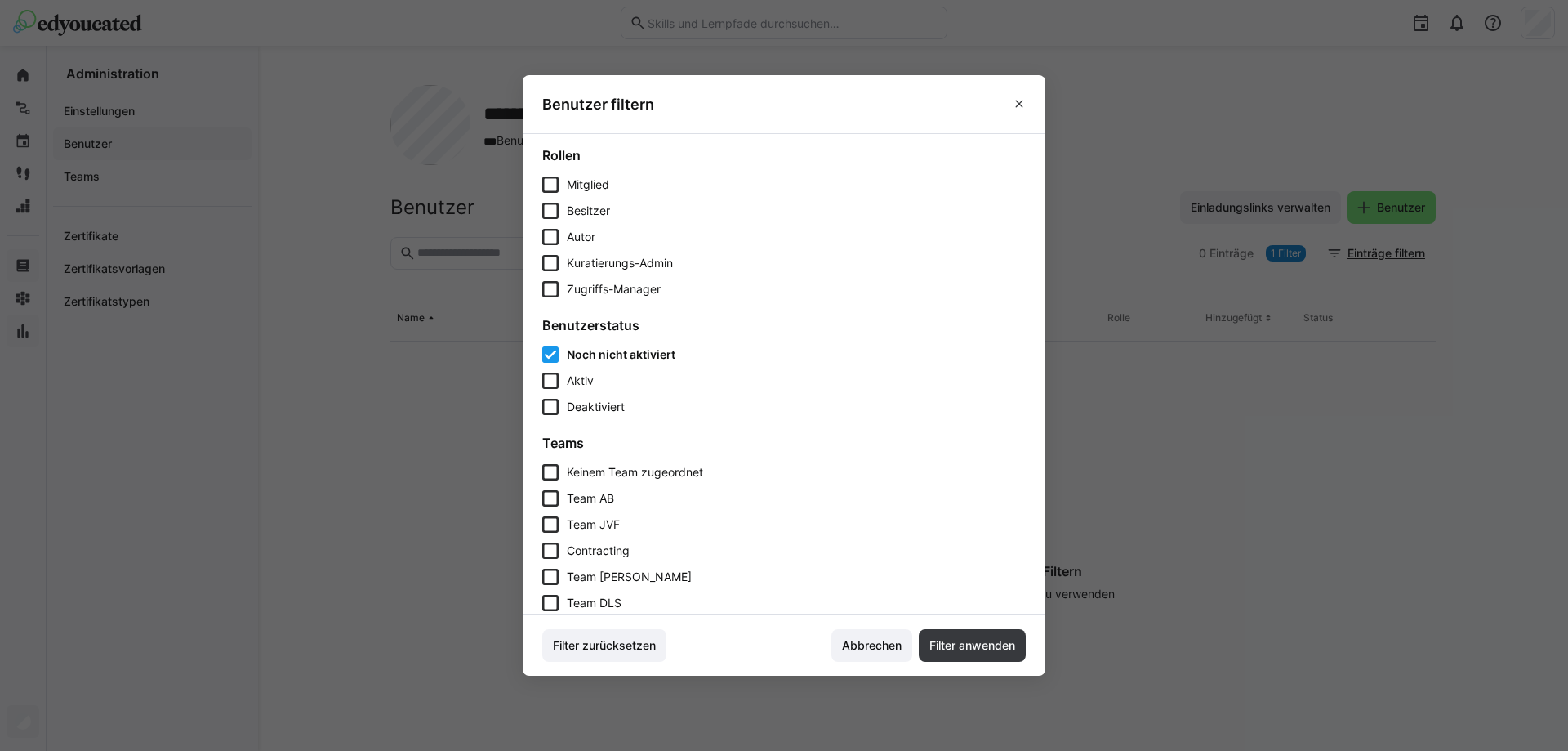
click at [656, 352] on span "Noch nicht aktiviert" at bounding box center [621, 354] width 109 height 14
click at [593, 404] on span "Deaktiviert" at bounding box center [595, 406] width 58 height 14
click at [963, 640] on span "Filter anwenden" at bounding box center [973, 645] width 91 height 16
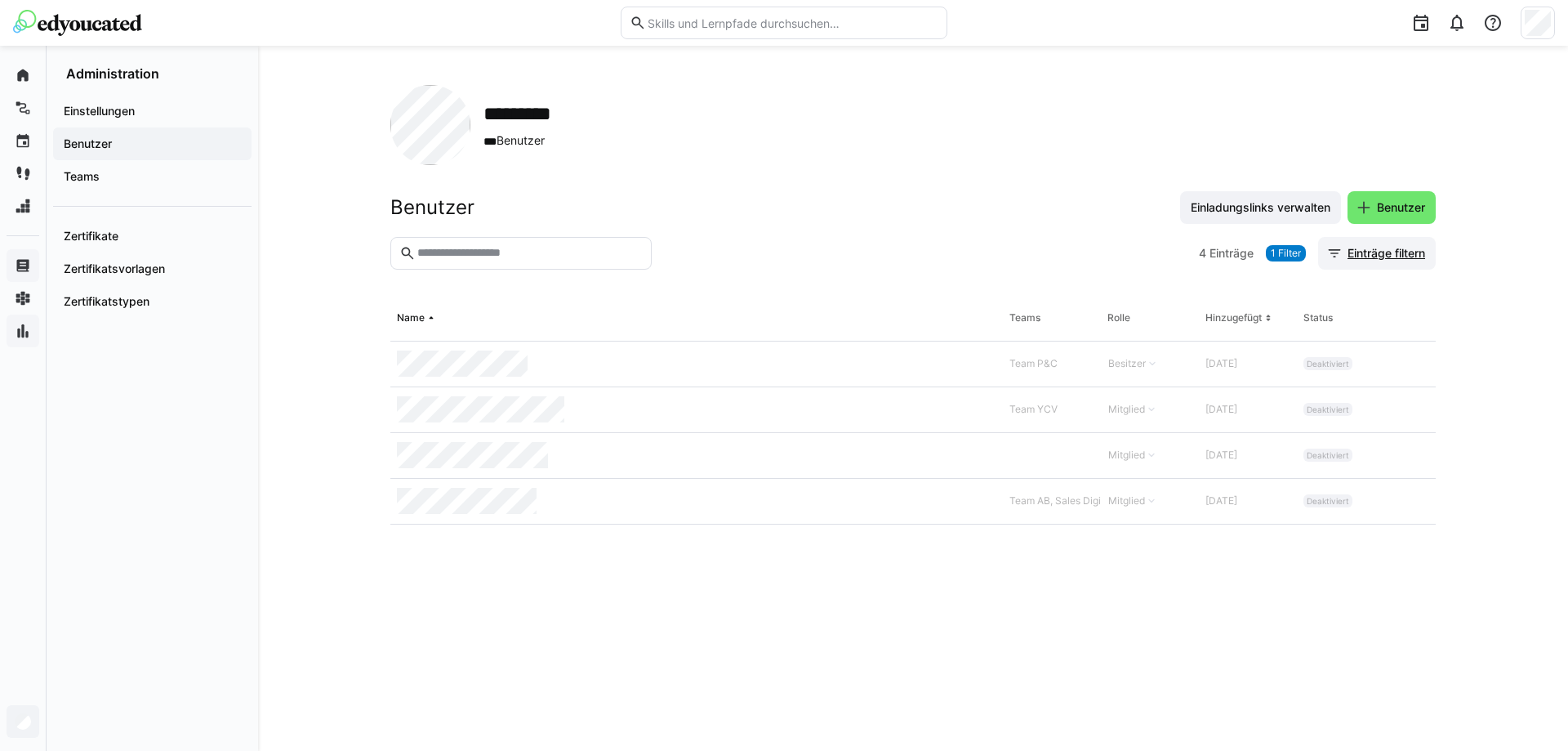
click at [1397, 246] on span "Einträge filtern" at bounding box center [1386, 253] width 82 height 16
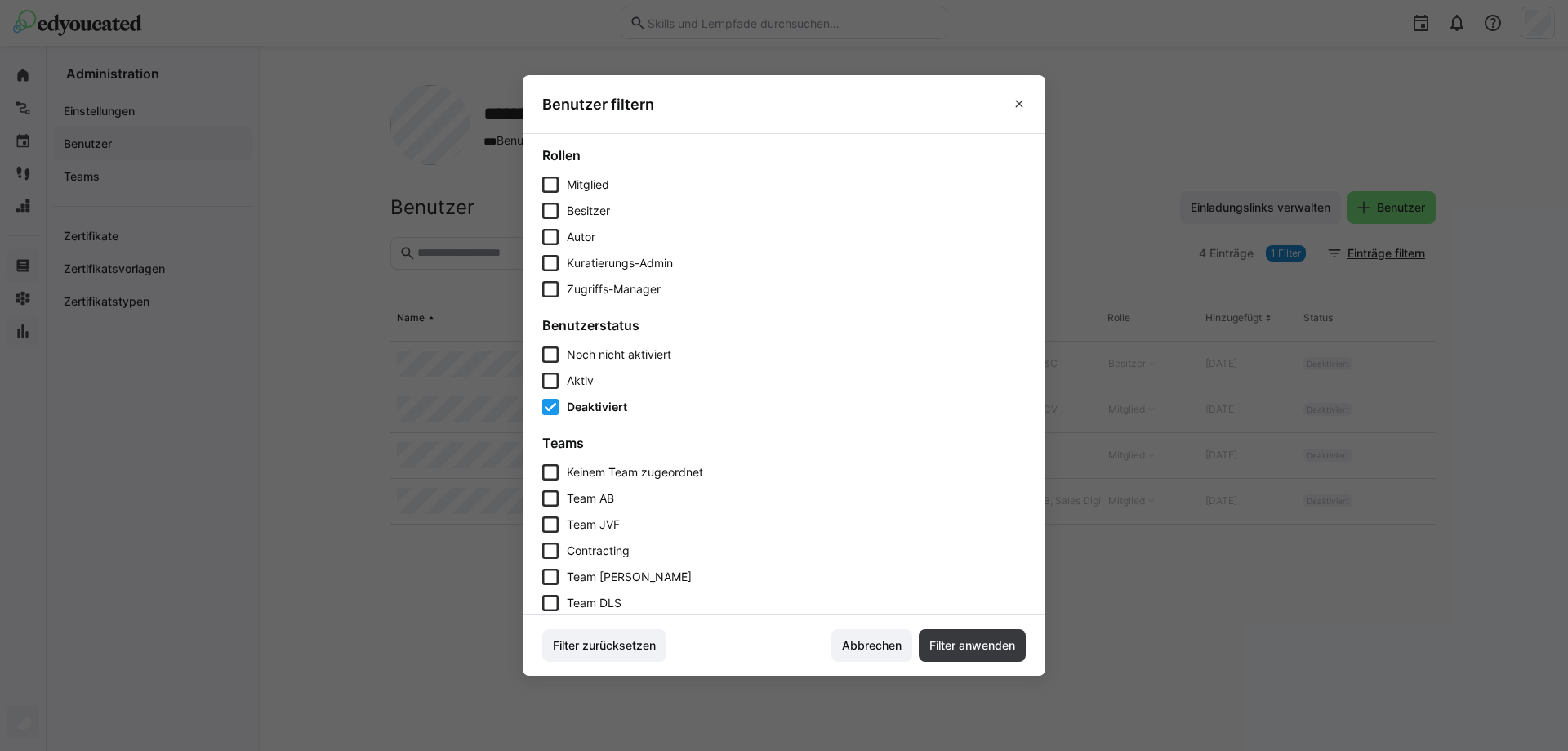
click at [599, 404] on span "Deaktiviert" at bounding box center [597, 406] width 61 height 14
click at [616, 473] on span "Keinem Team zugeordnet" at bounding box center [635, 471] width 137 height 16
click at [951, 641] on span "Filter anwenden" at bounding box center [973, 645] width 91 height 16
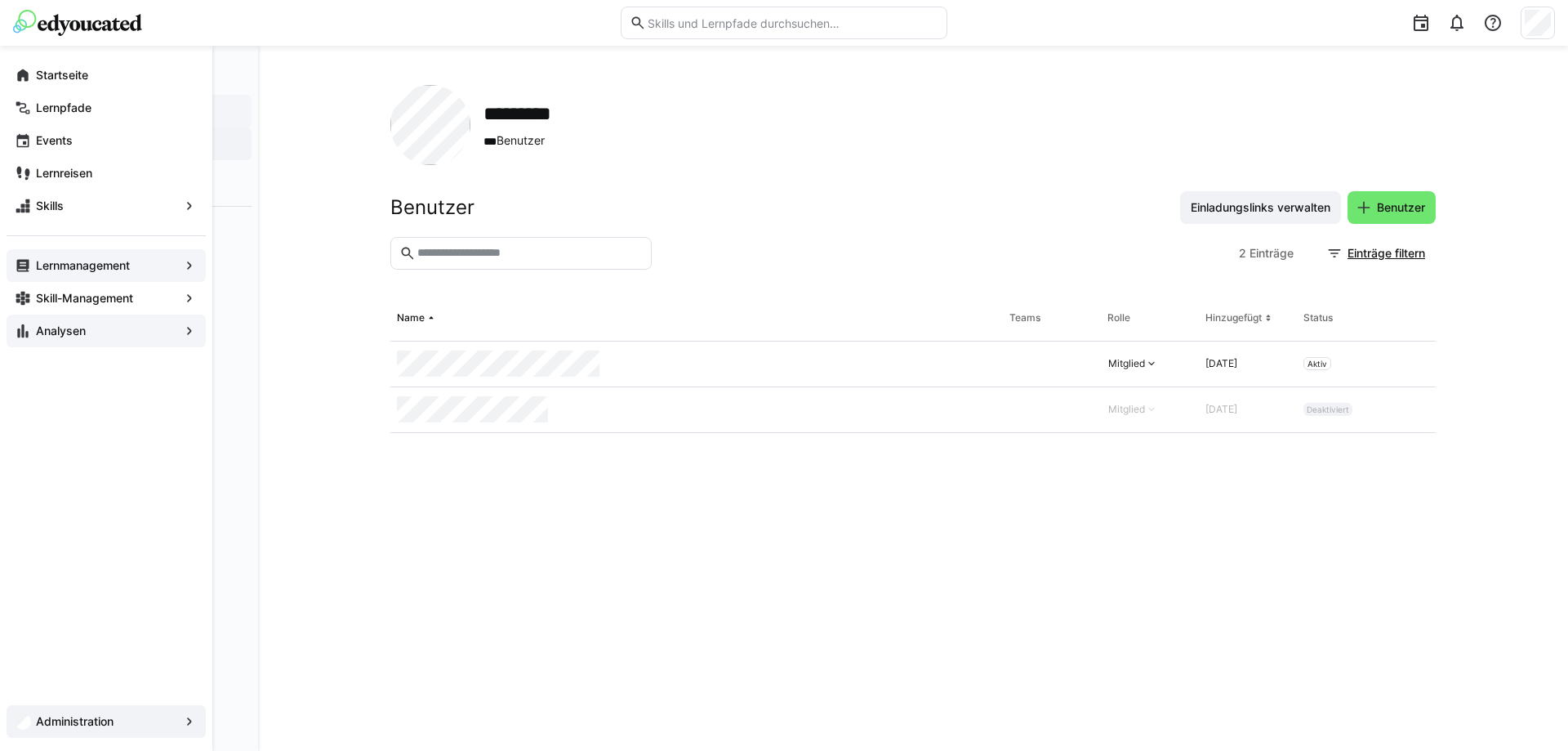
click at [21, 78] on eds-icon at bounding box center [23, 75] width 16 height 16
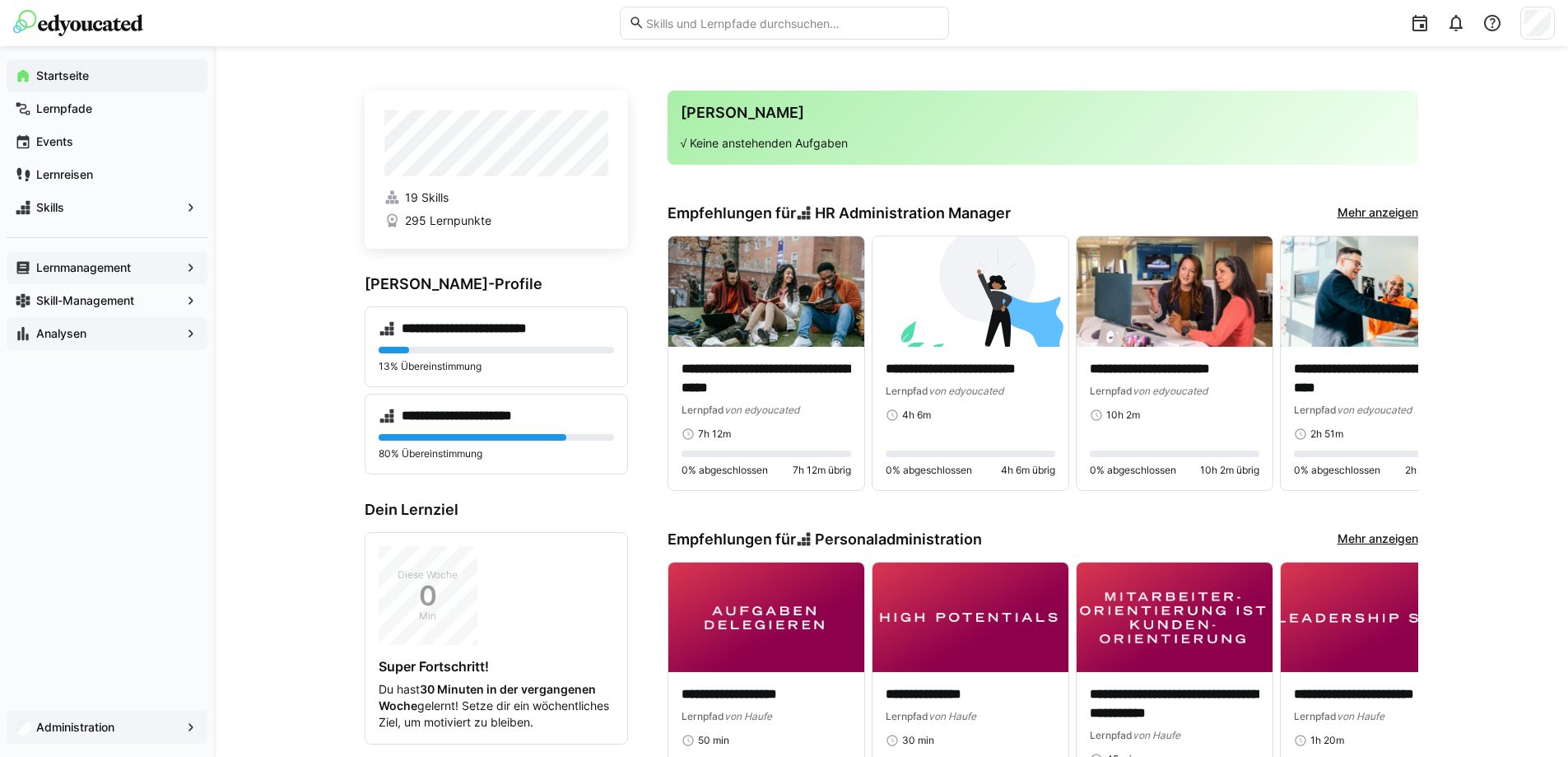
click at [98, 608] on div "Startseite Lernpfade Events Lernreisen Skills Lernmanagement Skill-Management A…" at bounding box center [107, 401] width 214 height 711
